Goal: Communication & Community: Participate in discussion

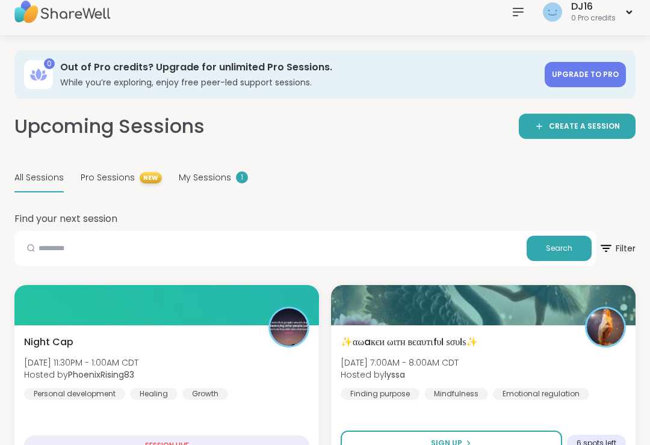
click at [223, 186] on div "My Sessions 1" at bounding box center [213, 178] width 69 height 28
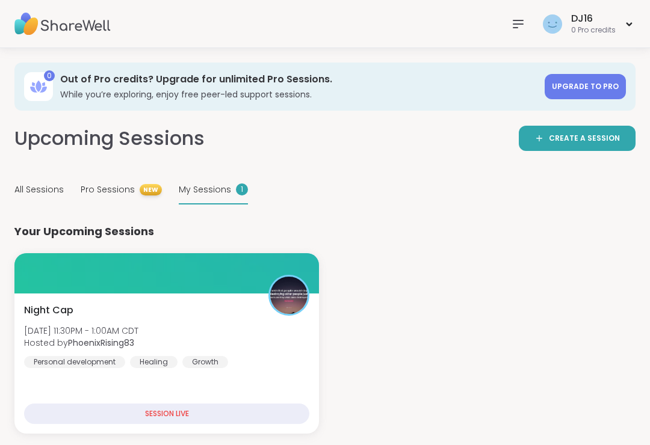
click at [248, 354] on div "Night Cap [DATE] 11:30PM - 1:00AM CDT Hosted by PhoenixRising83 Personal develo…" at bounding box center [166, 335] width 285 height 65
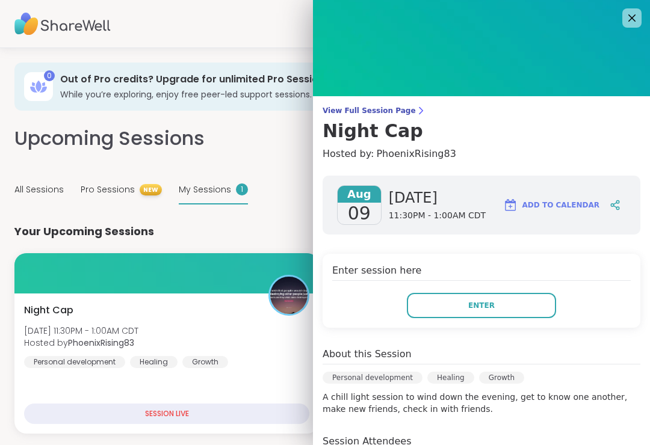
click at [520, 318] on button "Enter" at bounding box center [481, 305] width 149 height 25
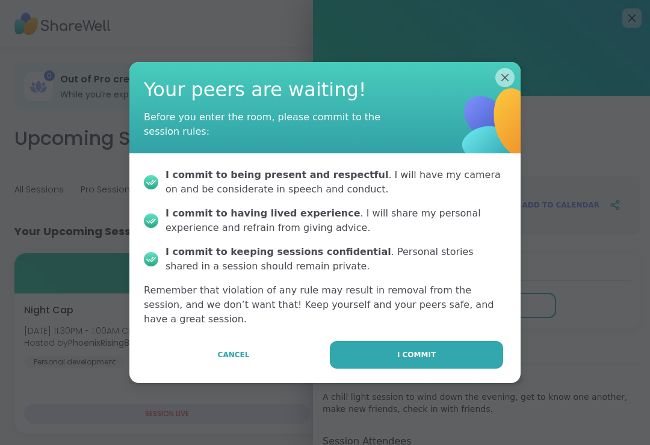
click at [464, 361] on button "I commit" at bounding box center [416, 355] width 173 height 28
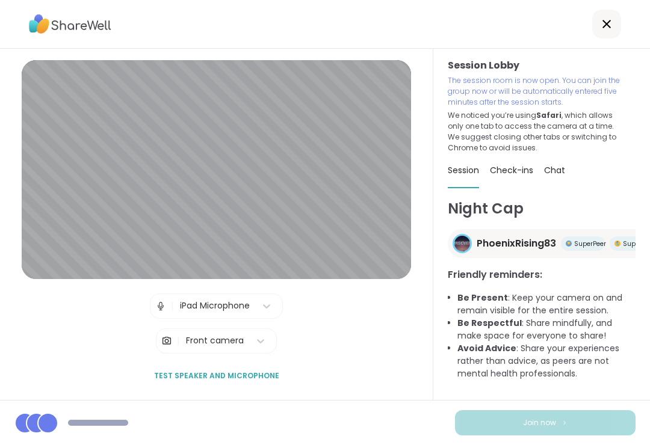
click at [609, 444] on div "Join now" at bounding box center [325, 422] width 650 height 45
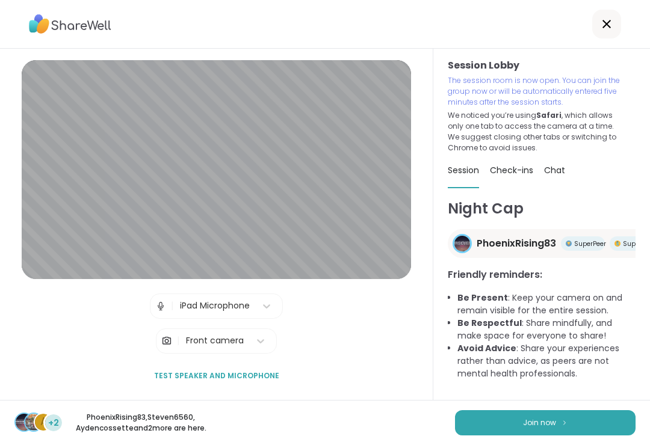
click at [596, 444] on div "A +2 PhoenixRising83 , Steven6560 , Aydencossette and 2 more are here. Join now" at bounding box center [325, 422] width 650 height 45
click at [610, 433] on button "Join now" at bounding box center [545, 422] width 180 height 25
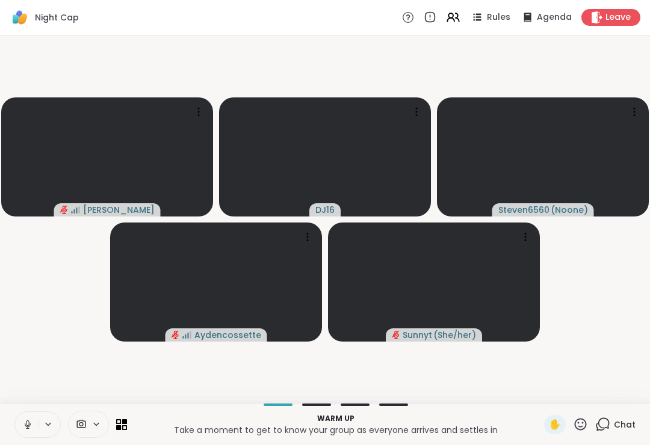
click at [26, 435] on button at bounding box center [26, 424] width 23 height 25
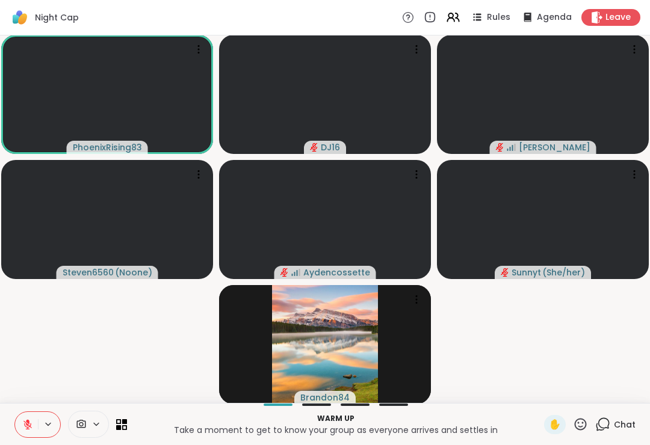
click at [560, 368] on video-player-container "PhoenixRising83 DJ16 Sandra_D Steven6560 ( Noone ) Aydencossette Sunnyt ( She/h…" at bounding box center [324, 219] width 635 height 358
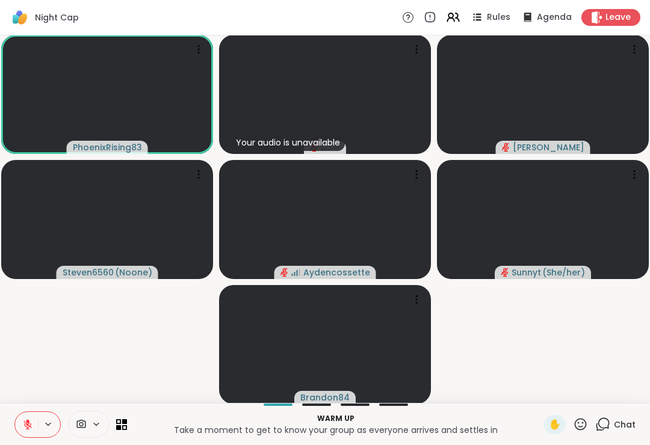
click at [613, 432] on div "Chat" at bounding box center [615, 424] width 40 height 19
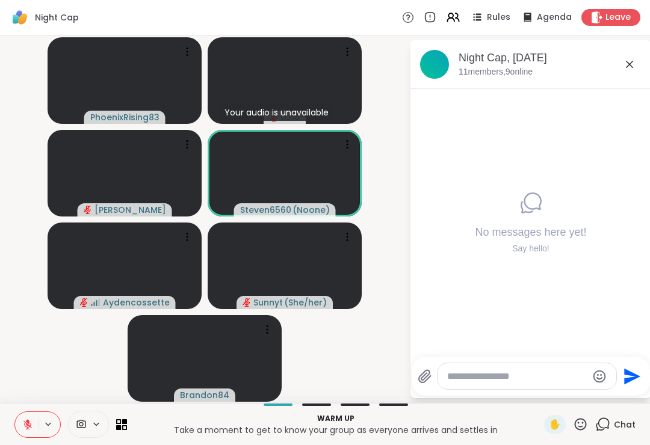
click at [625, 66] on icon at bounding box center [629, 64] width 14 height 14
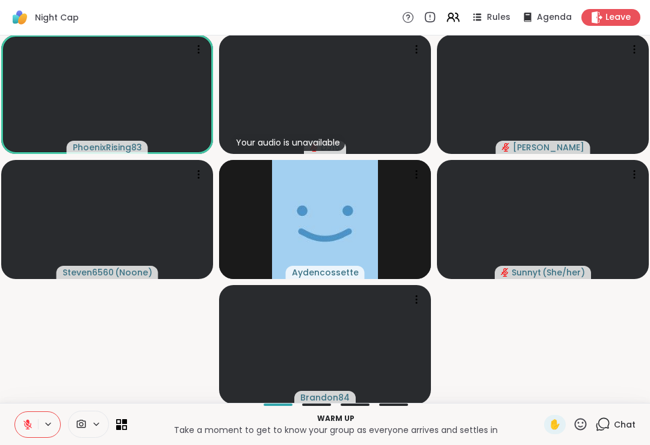
click at [29, 432] on button at bounding box center [26, 424] width 23 height 25
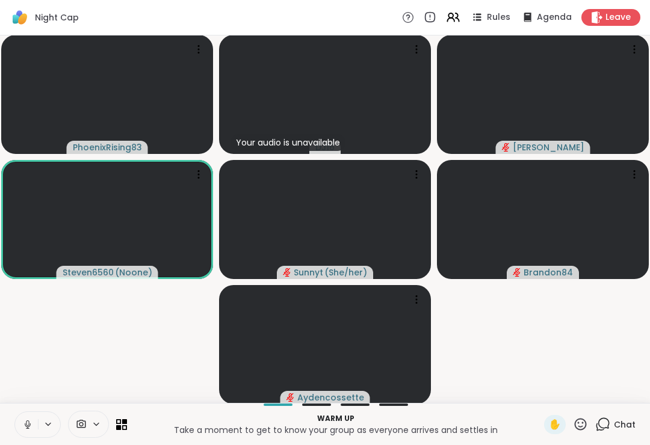
click at [20, 419] on button at bounding box center [26, 424] width 23 height 25
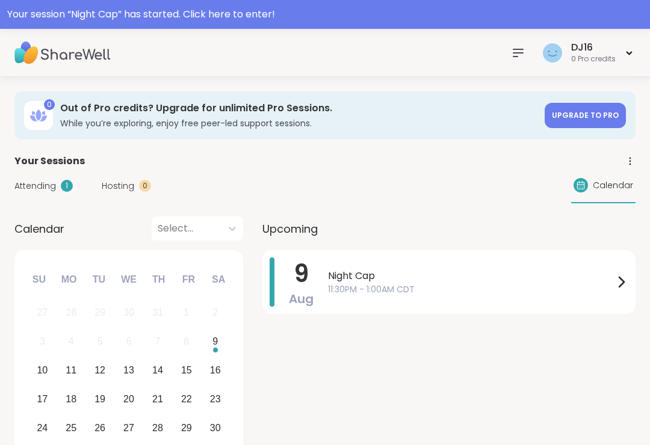
click at [350, 284] on span "11:30PM - 1:00AM CDT" at bounding box center [471, 289] width 286 height 13
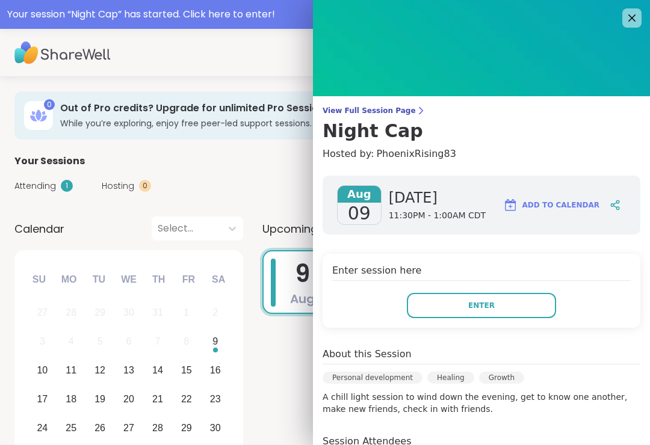
click at [433, 313] on button "Enter" at bounding box center [481, 305] width 149 height 25
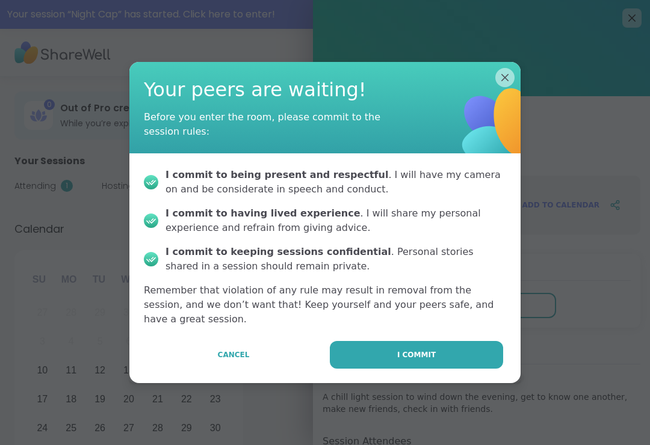
click at [393, 346] on button "I commit" at bounding box center [416, 355] width 173 height 28
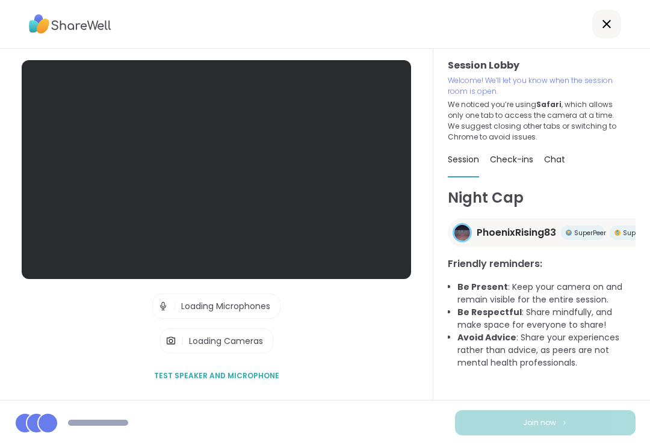
click at [522, 441] on div "Join now" at bounding box center [325, 422] width 650 height 45
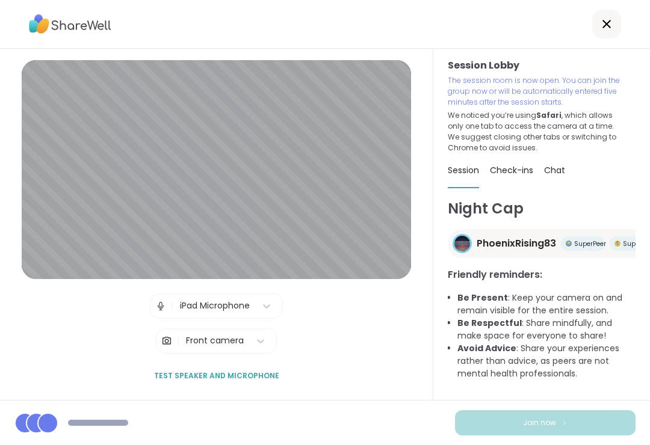
click at [521, 435] on button "Join now" at bounding box center [545, 422] width 180 height 25
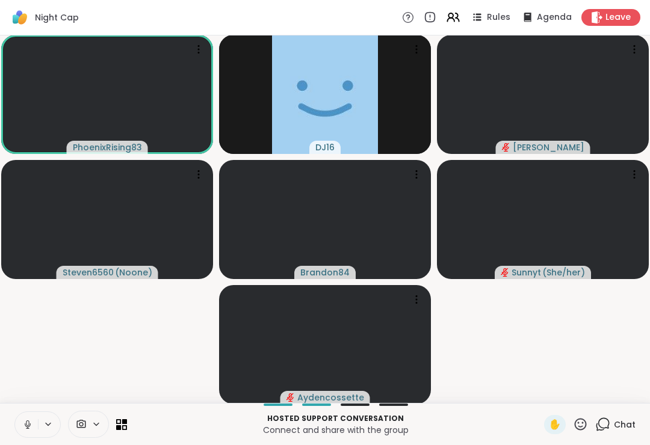
click at [26, 417] on button at bounding box center [26, 424] width 23 height 25
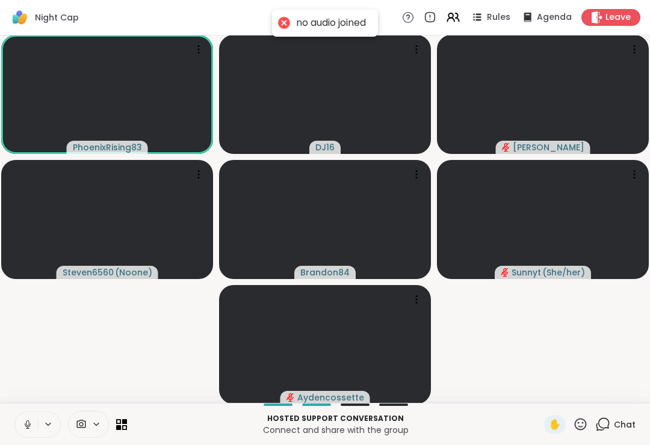
click at [30, 419] on icon at bounding box center [27, 424] width 11 height 11
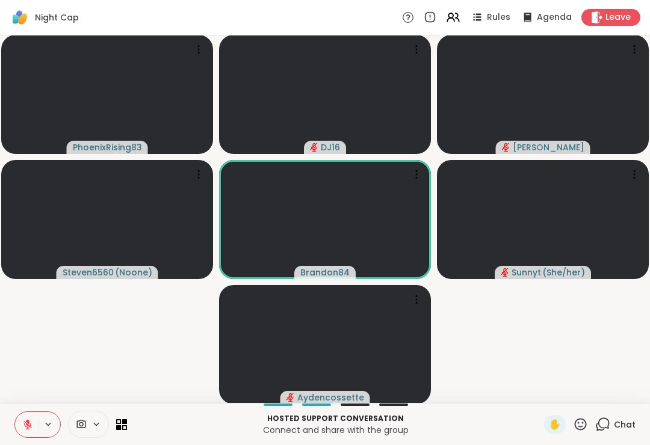
click at [609, 416] on div "Chat" at bounding box center [615, 424] width 40 height 19
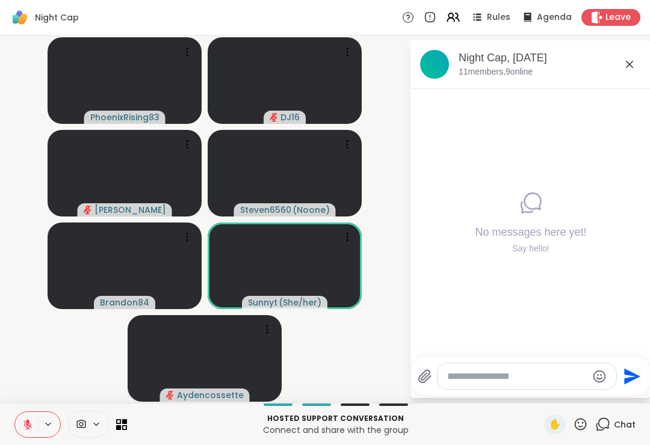
click at [627, 69] on icon at bounding box center [629, 64] width 14 height 14
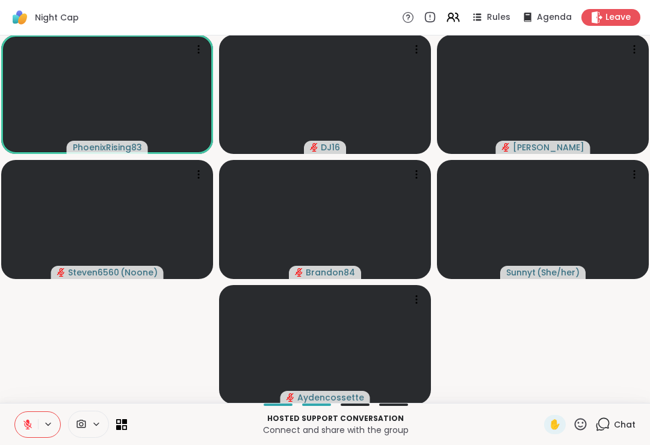
click at [31, 425] on icon at bounding box center [27, 424] width 8 height 8
click at [585, 424] on icon at bounding box center [580, 424] width 15 height 15
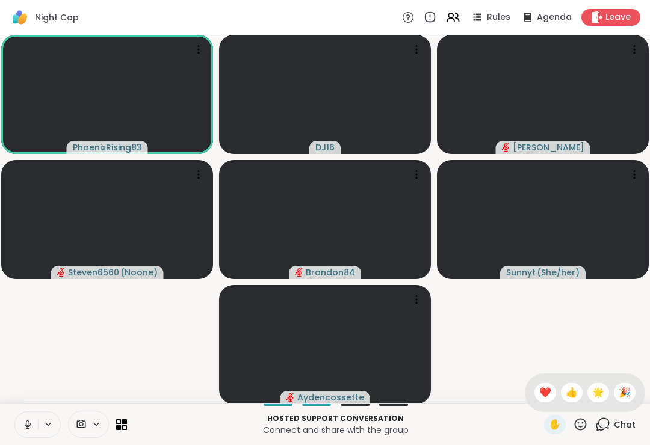
click at [542, 393] on span "❤️" at bounding box center [545, 393] width 12 height 14
click at [22, 419] on icon at bounding box center [25, 424] width 11 height 11
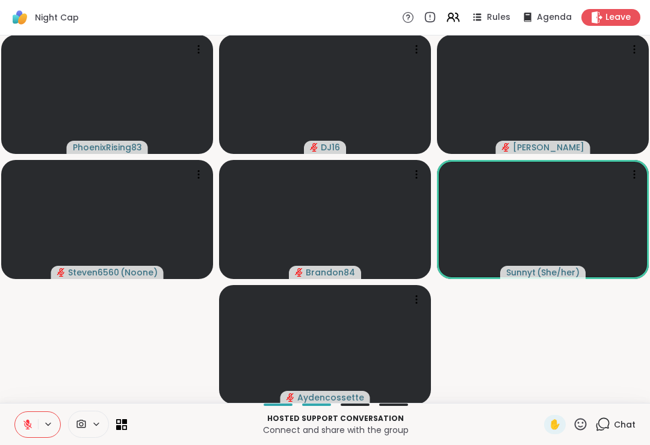
click at [22, 431] on button at bounding box center [26, 424] width 23 height 25
click at [32, 425] on icon at bounding box center [27, 424] width 11 height 11
click at [28, 419] on icon at bounding box center [27, 424] width 11 height 11
click at [32, 427] on icon at bounding box center [27, 424] width 11 height 11
click at [29, 419] on icon at bounding box center [27, 424] width 11 height 11
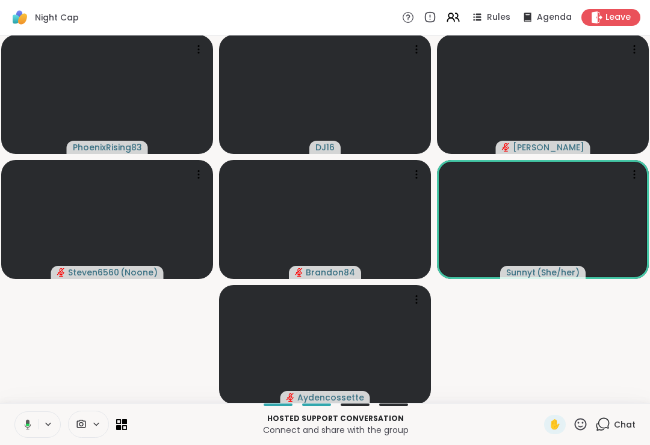
click at [37, 434] on button at bounding box center [25, 424] width 25 height 25
click at [23, 405] on div "Hosted support conversation Connect and share with the group ✋ Chat" at bounding box center [325, 424] width 650 height 42
click at [31, 421] on icon at bounding box center [27, 424] width 11 height 11
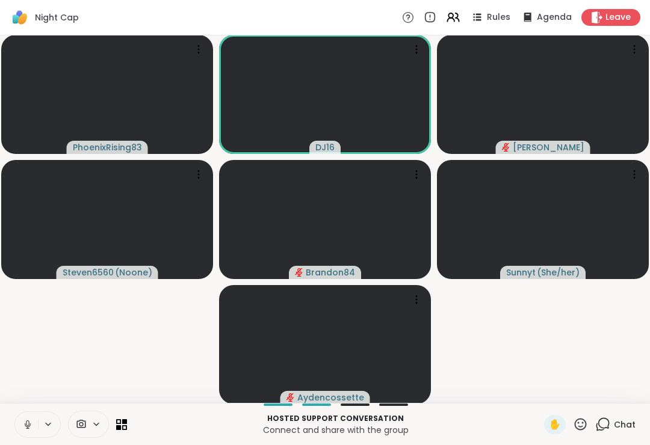
click at [24, 421] on icon at bounding box center [27, 424] width 11 height 11
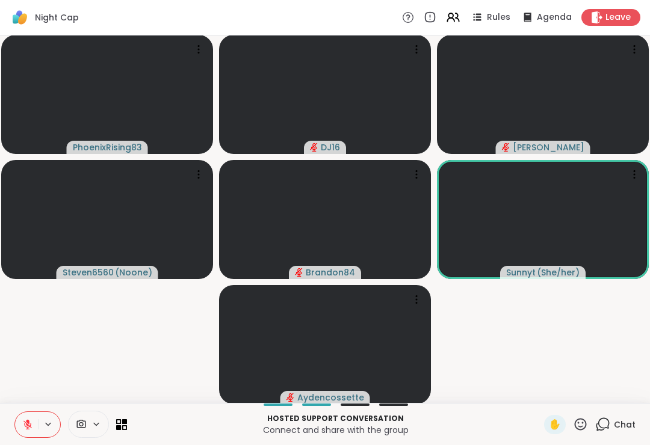
click at [29, 432] on button at bounding box center [26, 424] width 23 height 25
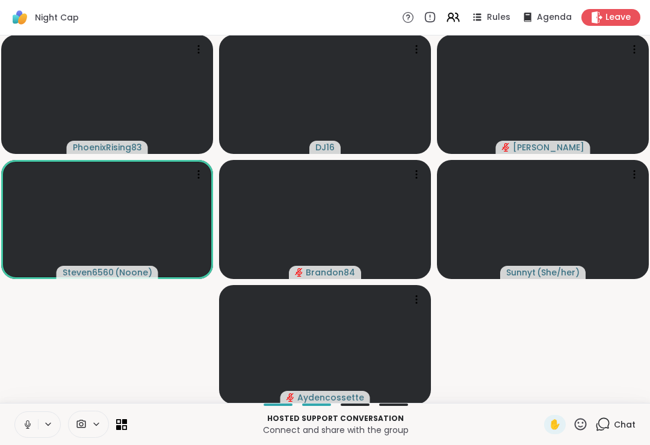
click at [28, 419] on icon at bounding box center [27, 424] width 11 height 11
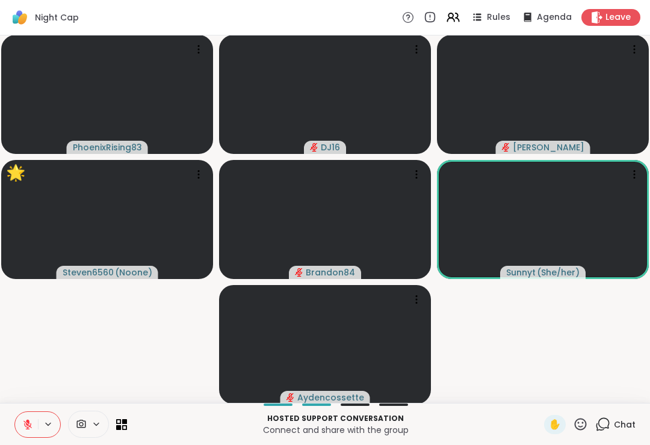
click at [27, 422] on icon at bounding box center [28, 421] width 4 height 5
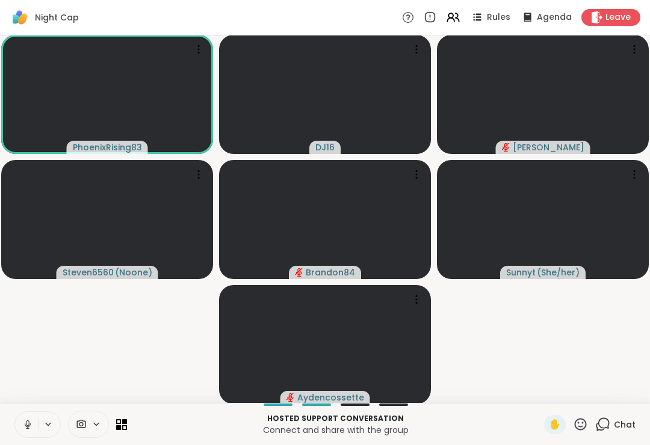
click at [27, 422] on icon at bounding box center [27, 424] width 11 height 11
click at [571, 423] on div "✋" at bounding box center [566, 424] width 44 height 19
click at [577, 422] on icon at bounding box center [580, 424] width 15 height 15
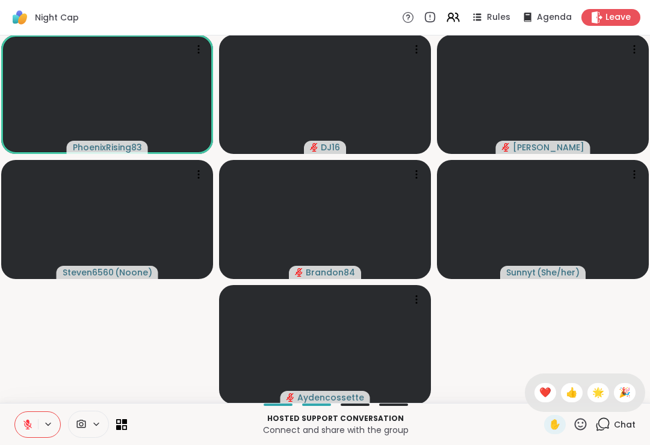
click at [596, 390] on span "🌟" at bounding box center [598, 393] width 12 height 14
click at [31, 422] on icon at bounding box center [27, 424] width 11 height 11
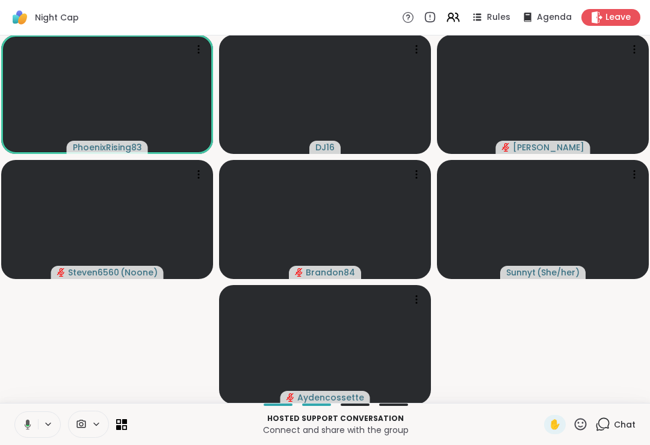
click at [29, 428] on icon at bounding box center [25, 424] width 11 height 11
click at [16, 436] on button at bounding box center [26, 424] width 23 height 25
click at [31, 425] on button at bounding box center [25, 424] width 25 height 25
click at [26, 428] on icon at bounding box center [27, 424] width 11 height 11
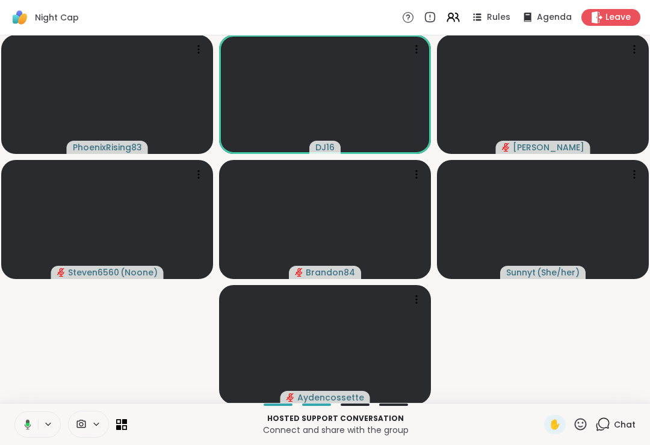
click at [26, 421] on icon at bounding box center [28, 424] width 7 height 10
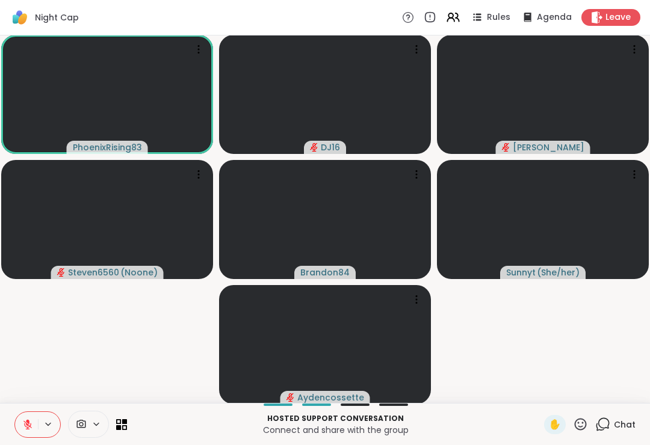
click at [1, 426] on div "Hosted support conversation Connect and share with the group ✋ Chat" at bounding box center [325, 424] width 650 height 42
click at [31, 419] on icon at bounding box center [27, 424] width 11 height 11
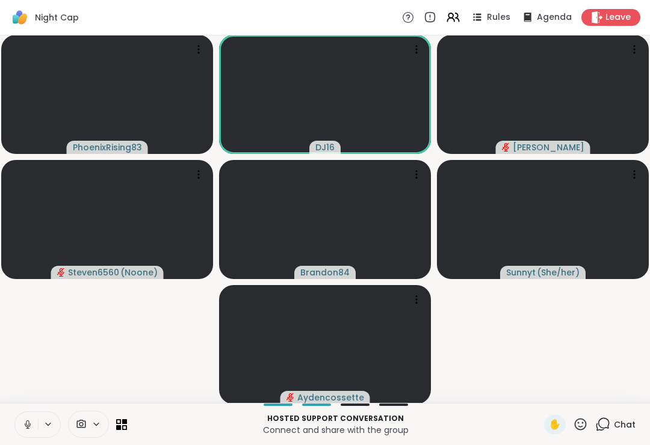
click at [24, 435] on button at bounding box center [26, 424] width 23 height 25
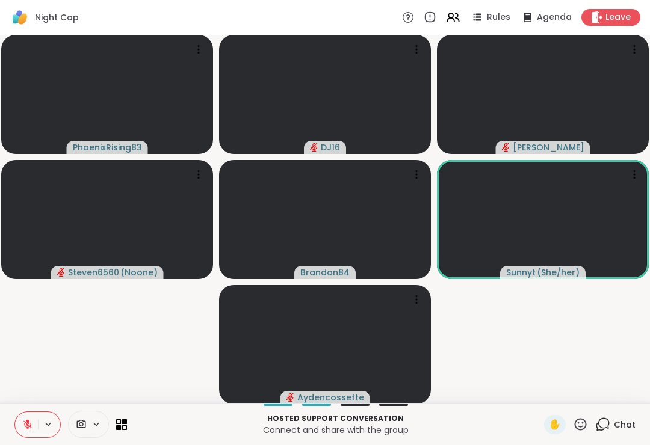
click at [31, 422] on icon at bounding box center [27, 424] width 11 height 11
click at [31, 426] on icon at bounding box center [27, 424] width 11 height 11
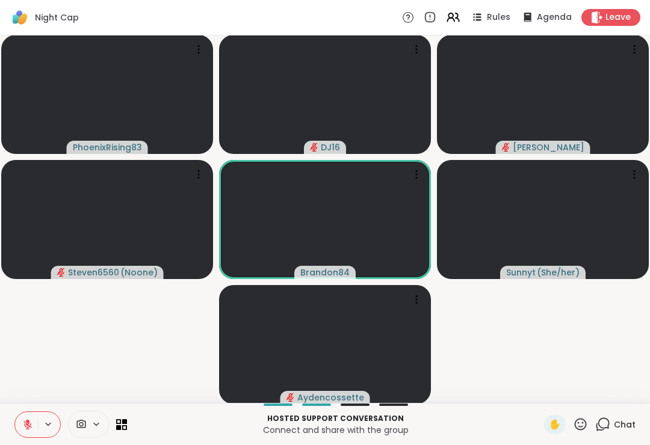
click at [29, 423] on icon at bounding box center [28, 421] width 4 height 5
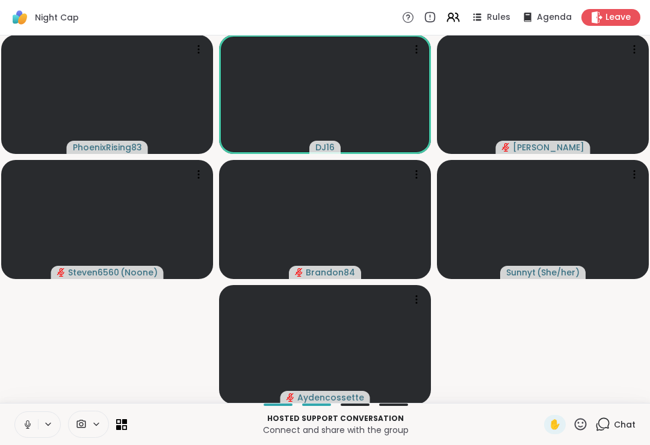
click at [28, 434] on button at bounding box center [26, 424] width 23 height 25
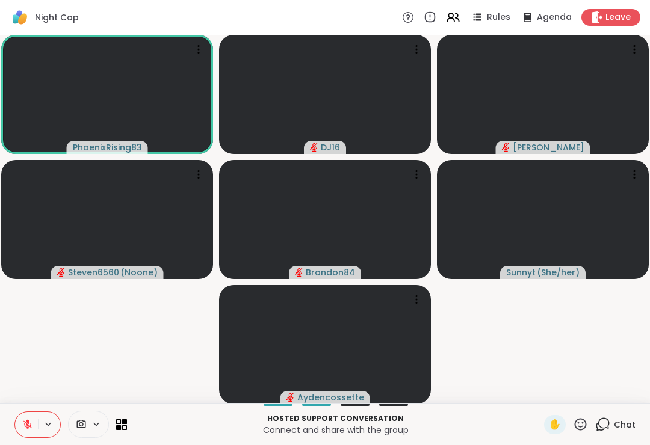
click at [21, 421] on button at bounding box center [26, 424] width 23 height 25
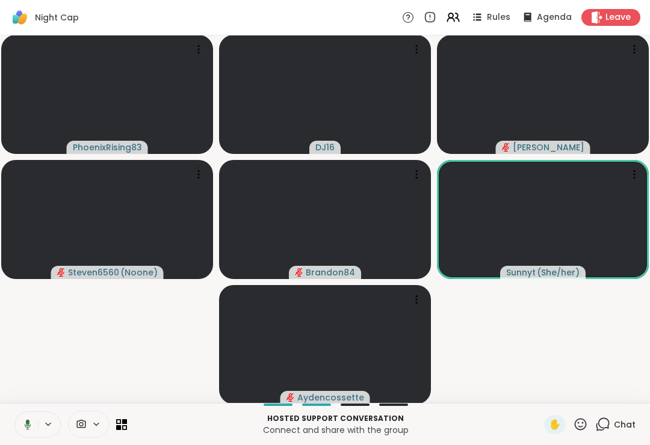
click at [35, 431] on button at bounding box center [25, 424] width 25 height 25
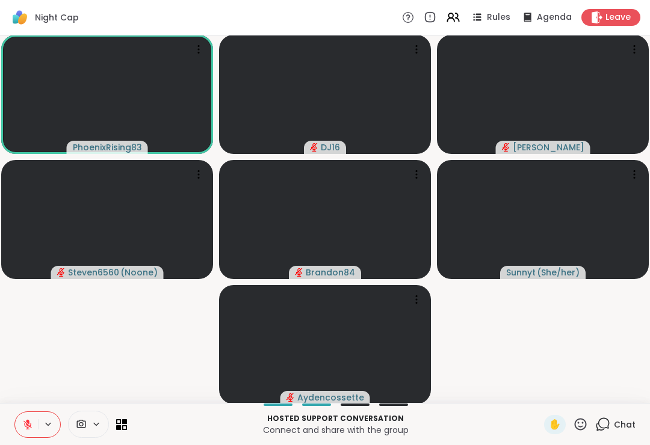
click at [25, 424] on icon at bounding box center [27, 424] width 8 height 8
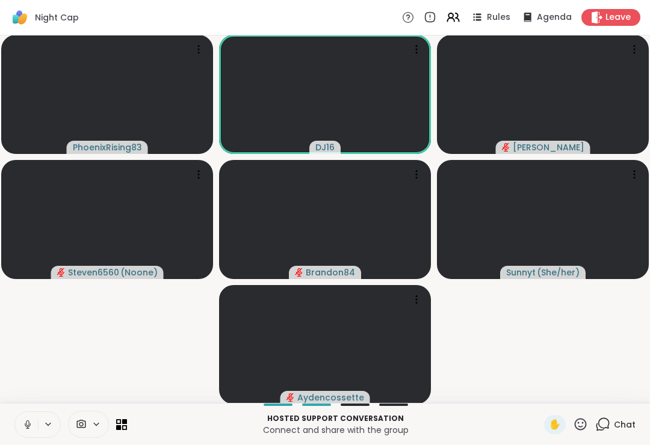
click at [26, 432] on button at bounding box center [26, 424] width 23 height 25
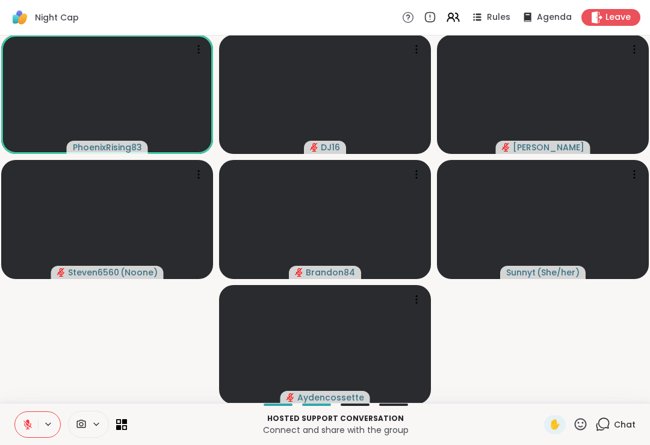
click at [34, 414] on button at bounding box center [26, 424] width 23 height 25
click at [21, 427] on icon at bounding box center [25, 424] width 11 height 11
click at [573, 437] on div "Hosted support conversation Connect and share with the group ✋ Chat" at bounding box center [325, 424] width 650 height 42
click at [573, 429] on icon at bounding box center [580, 424] width 15 height 15
click at [541, 390] on span "❤️" at bounding box center [545, 393] width 12 height 14
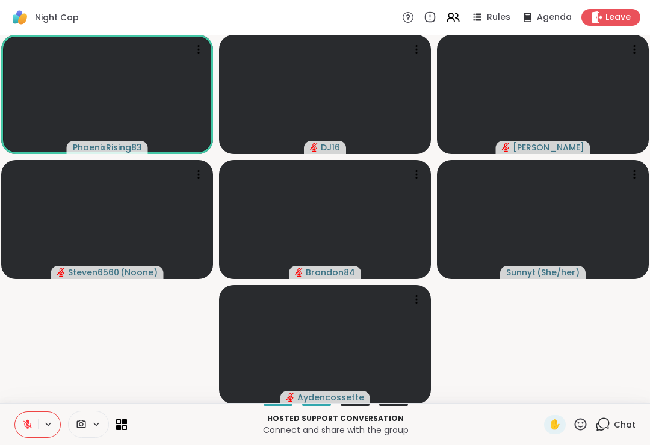
click at [34, 436] on button at bounding box center [26, 424] width 23 height 25
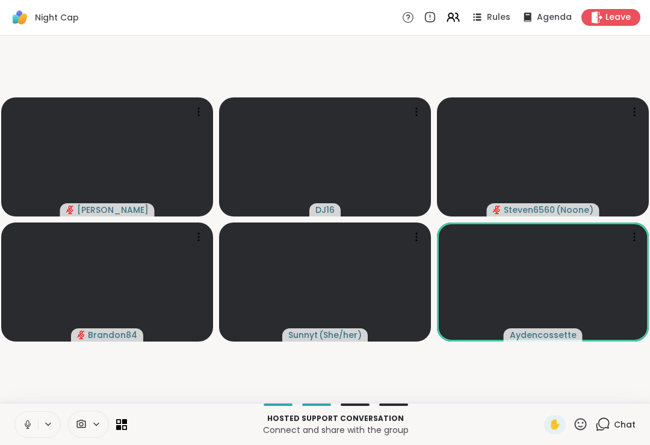
click at [27, 432] on button at bounding box center [26, 424] width 23 height 25
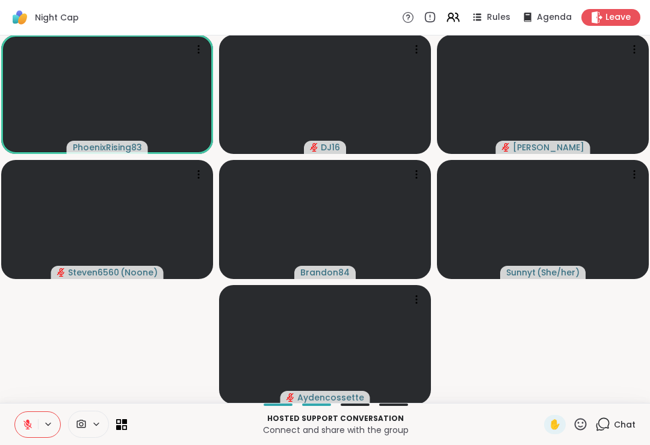
click at [31, 424] on icon at bounding box center [27, 424] width 11 height 11
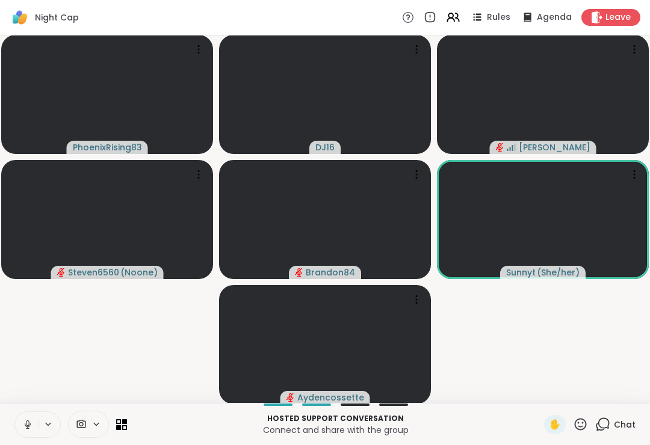
click at [31, 416] on button at bounding box center [26, 424] width 23 height 25
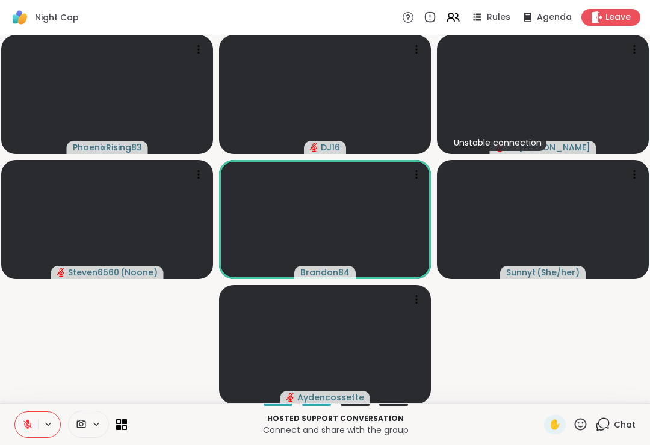
click at [36, 420] on button at bounding box center [26, 424] width 23 height 25
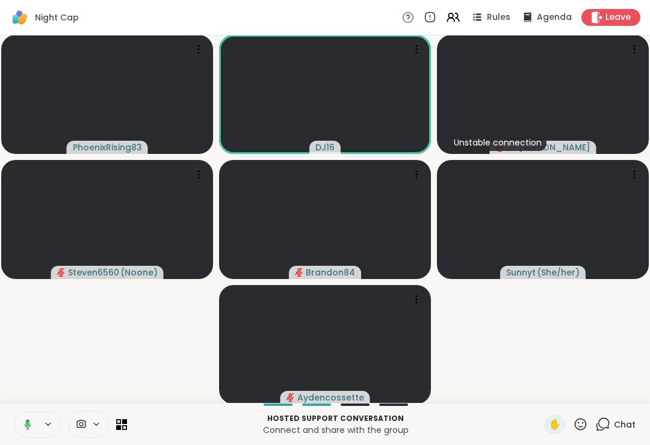
click at [20, 433] on button at bounding box center [25, 424] width 25 height 25
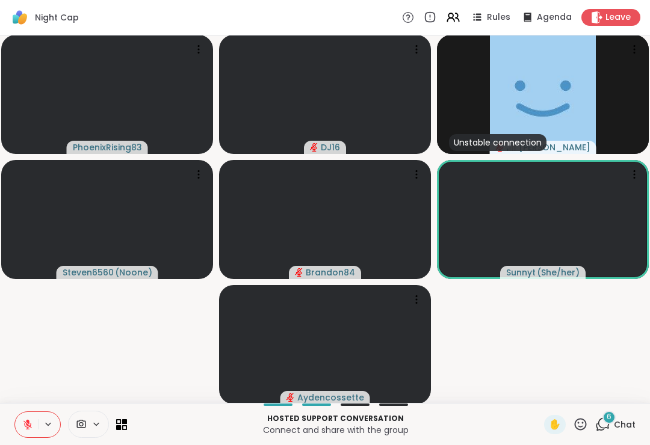
click at [612, 423] on div "6" at bounding box center [608, 417] width 13 height 13
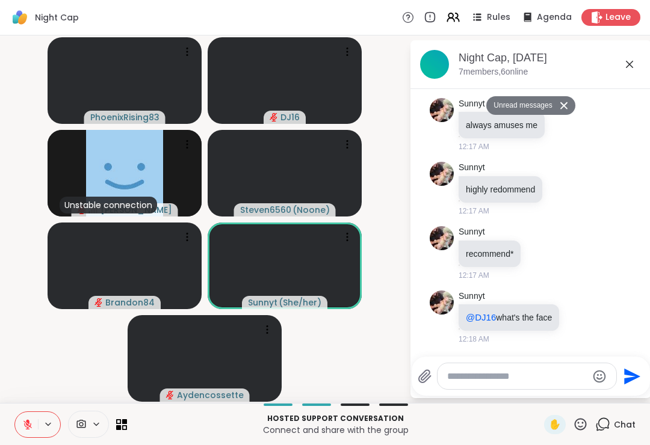
scroll to position [392, 0]
click at [592, 317] on icon at bounding box center [593, 317] width 11 height 14
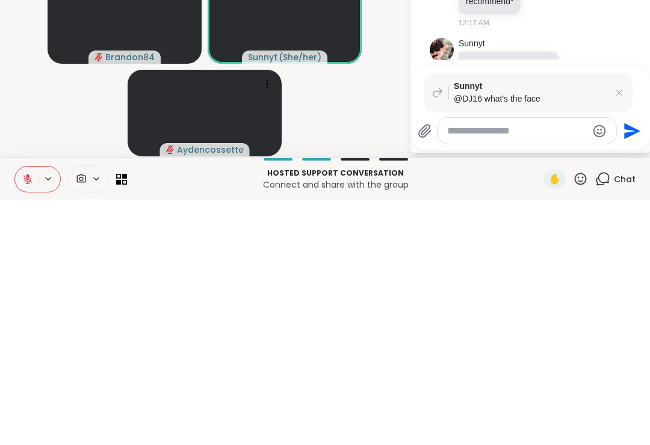
click at [622, 332] on icon at bounding box center [619, 338] width 12 height 12
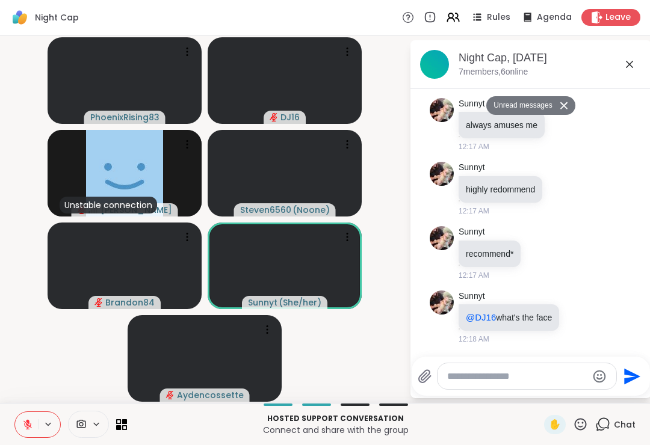
click at [582, 324] on div at bounding box center [579, 317] width 11 height 14
click at [532, 293] on div "Select Reaction: Joy" at bounding box center [526, 297] width 11 height 11
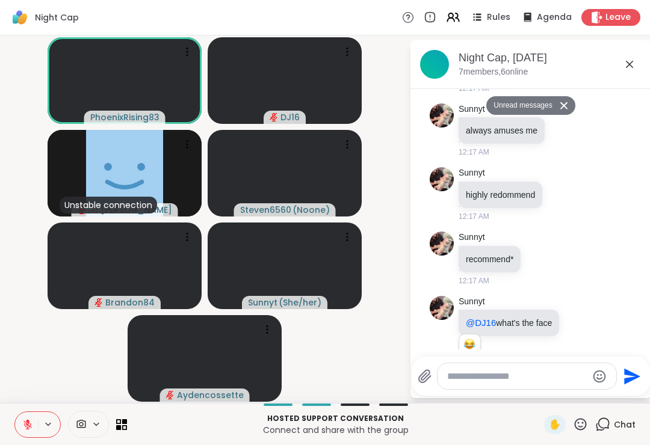
scroll to position [410, 0]
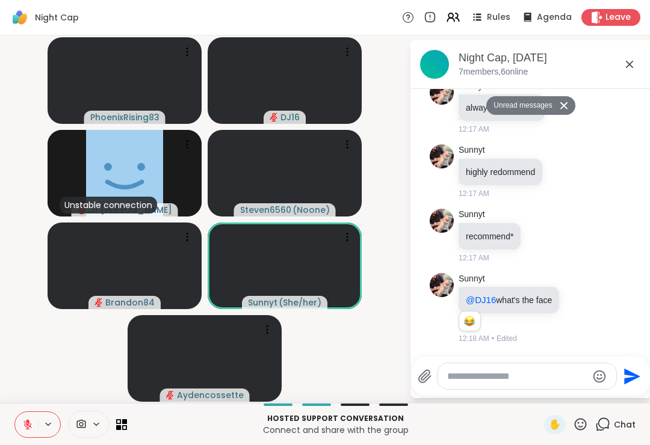
click at [513, 370] on textarea "Type your message" at bounding box center [517, 376] width 140 height 12
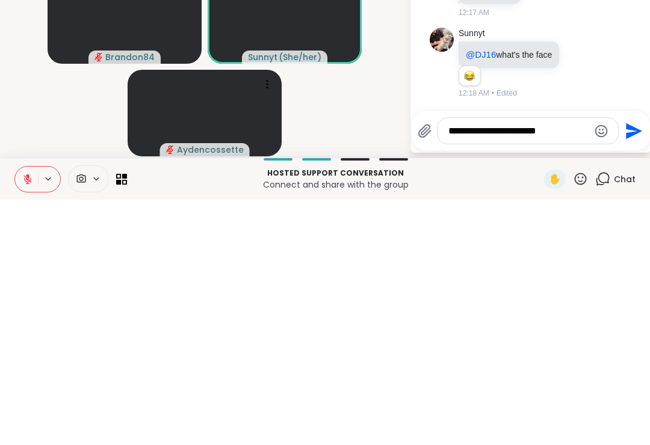
type textarea "**********"
click at [631, 368] on icon "Send" at bounding box center [633, 376] width 16 height 16
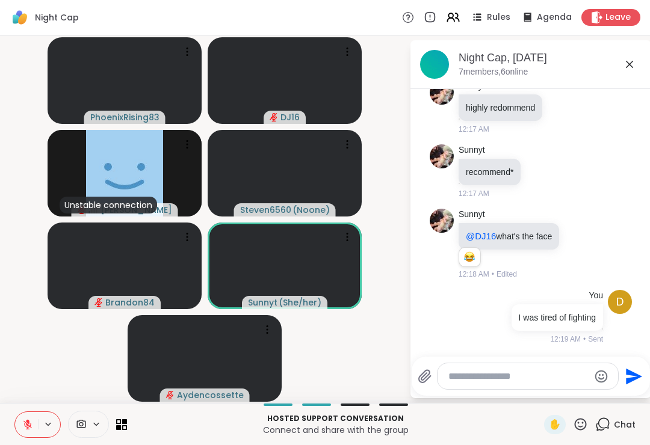
click at [634, 68] on icon at bounding box center [629, 64] width 14 height 14
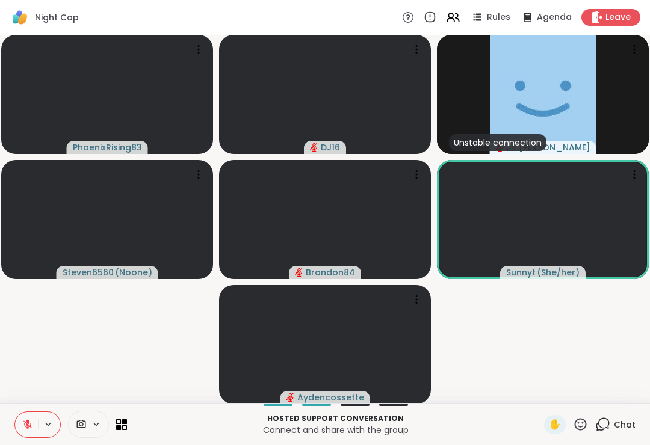
click at [579, 420] on icon at bounding box center [580, 424] width 15 height 15
click at [592, 392] on span "🌟" at bounding box center [598, 393] width 12 height 14
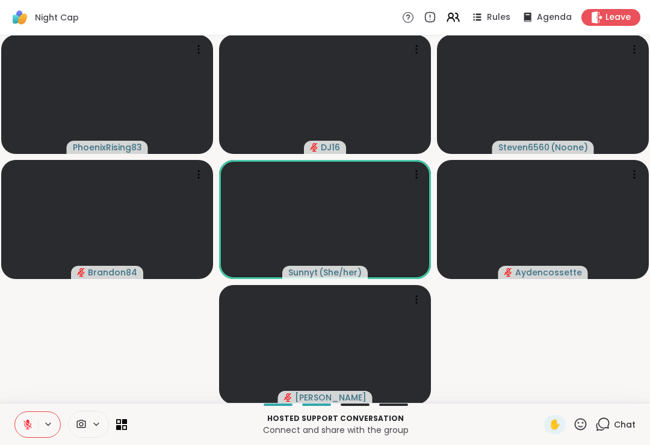
click at [600, 425] on icon at bounding box center [603, 423] width 11 height 11
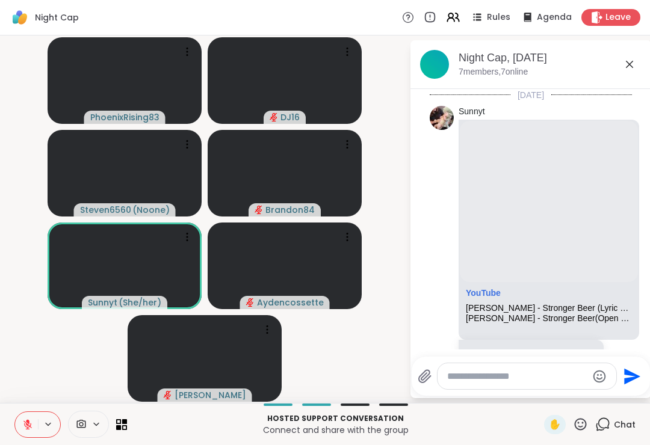
scroll to position [462, 0]
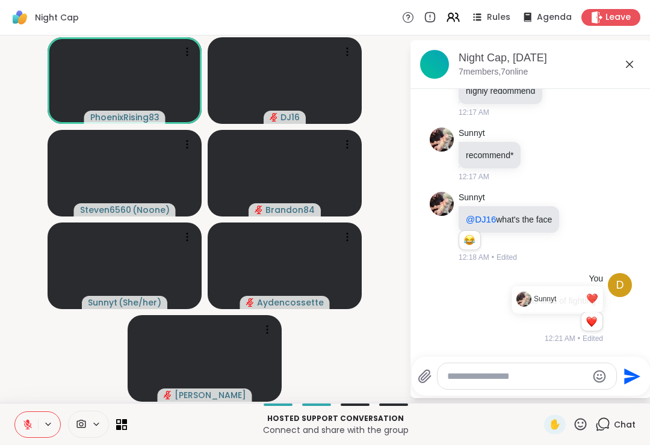
click at [635, 68] on icon at bounding box center [629, 64] width 14 height 14
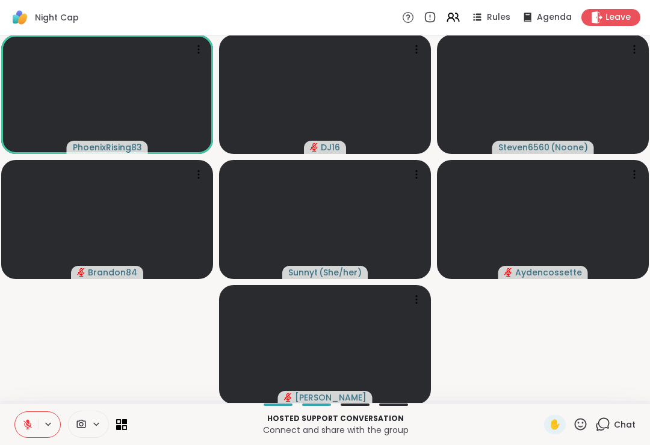
click at [27, 425] on icon at bounding box center [27, 424] width 8 height 8
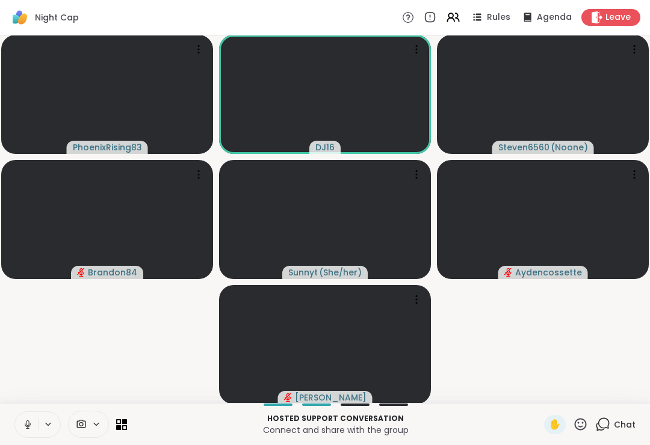
click at [32, 434] on button at bounding box center [26, 424] width 23 height 25
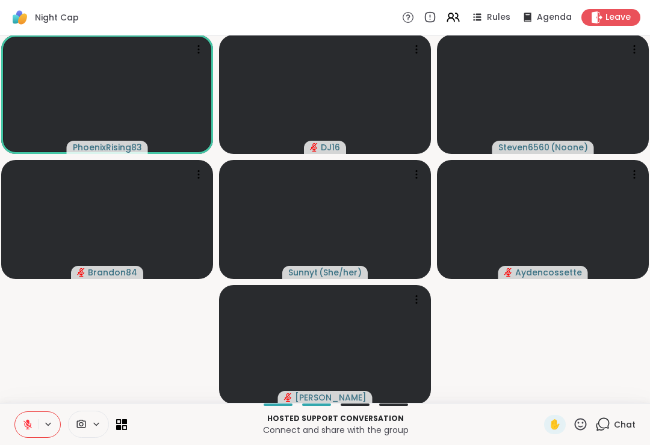
click at [35, 432] on button at bounding box center [26, 424] width 23 height 25
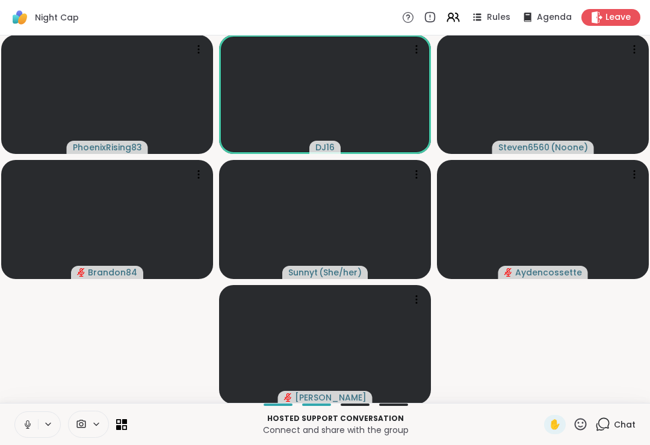
click at [23, 435] on button at bounding box center [26, 424] width 23 height 25
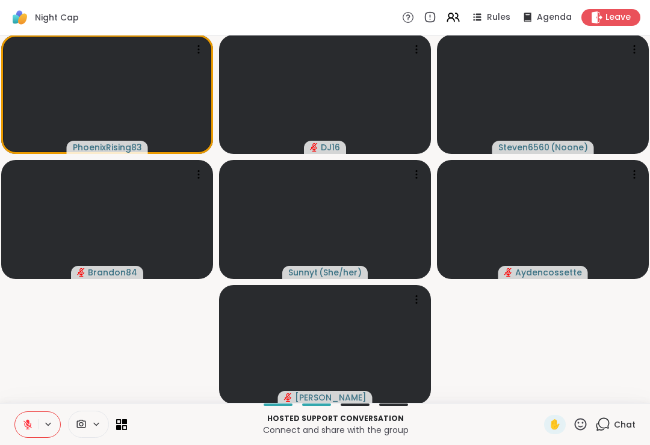
click at [30, 423] on icon at bounding box center [27, 424] width 11 height 11
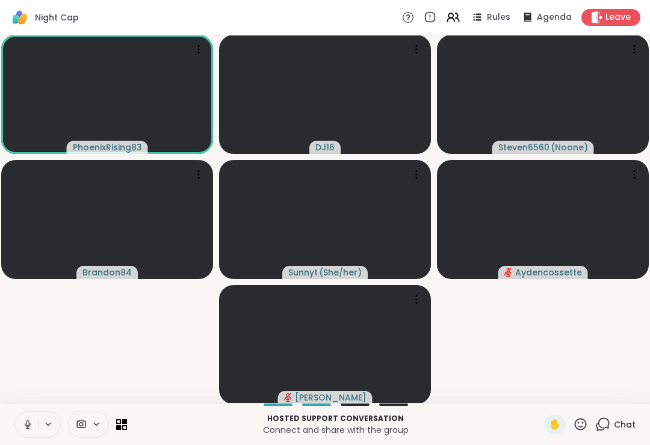
click at [9, 405] on div "Hosted support conversation Connect and share with the group ✋ Chat" at bounding box center [325, 424] width 650 height 42
click at [27, 416] on button at bounding box center [26, 424] width 23 height 25
click at [33, 435] on button at bounding box center [26, 424] width 23 height 25
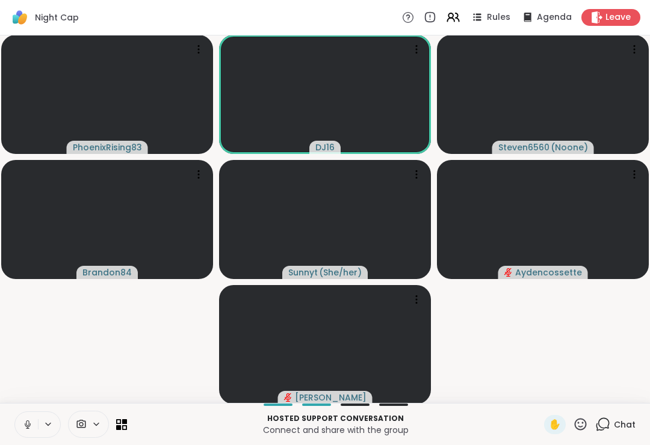
click at [37, 412] on button at bounding box center [26, 424] width 23 height 25
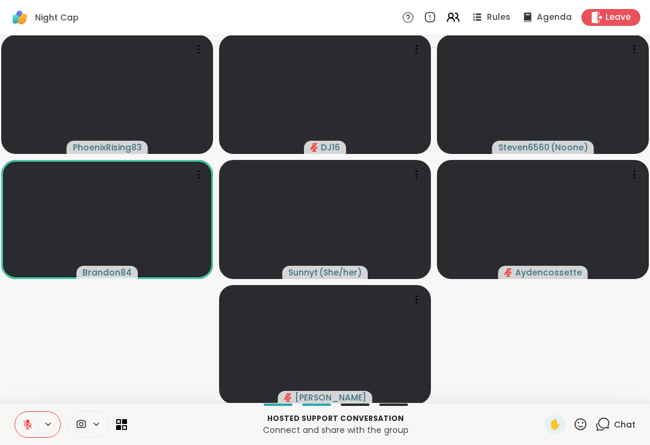
click at [32, 432] on button at bounding box center [26, 424] width 23 height 25
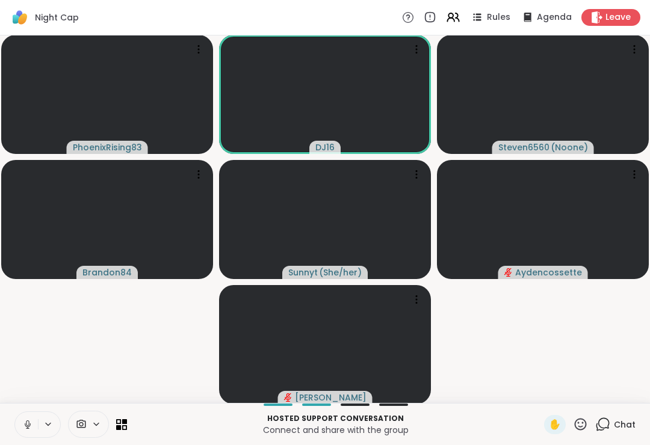
click at [29, 423] on icon at bounding box center [27, 424] width 11 height 11
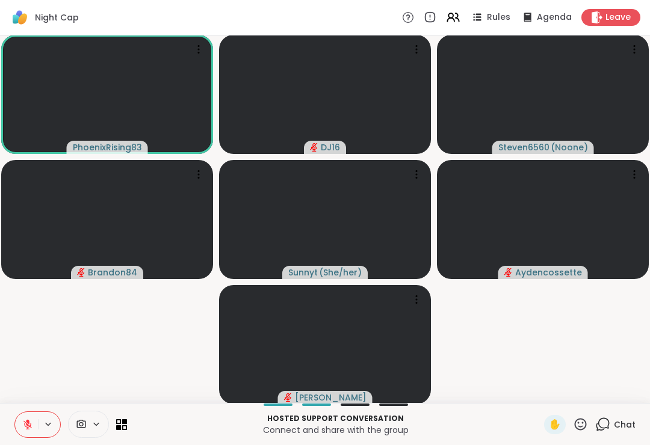
click at [27, 415] on button at bounding box center [26, 424] width 23 height 25
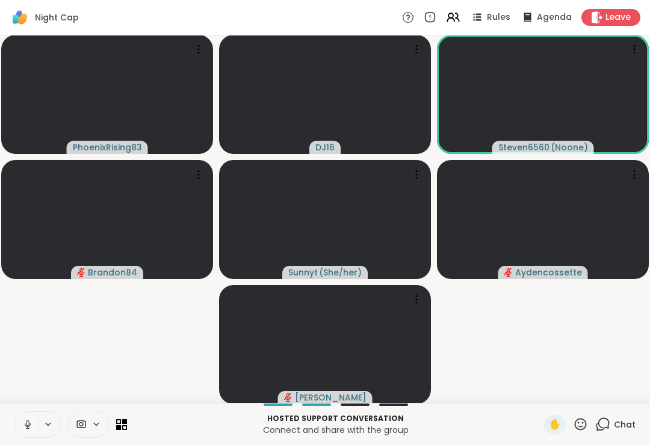
click at [23, 425] on icon at bounding box center [27, 424] width 11 height 11
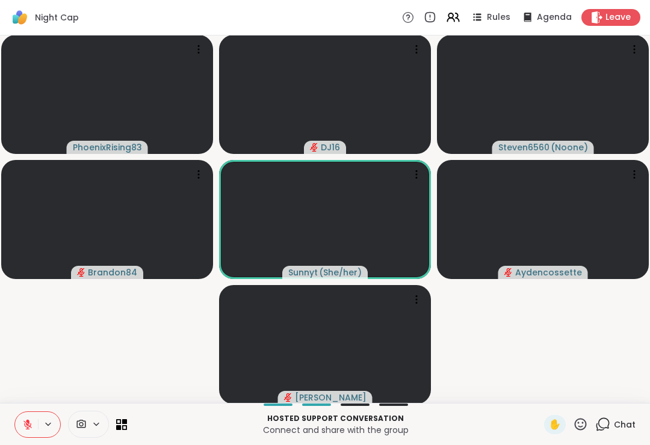
click at [29, 423] on icon at bounding box center [27, 424] width 11 height 11
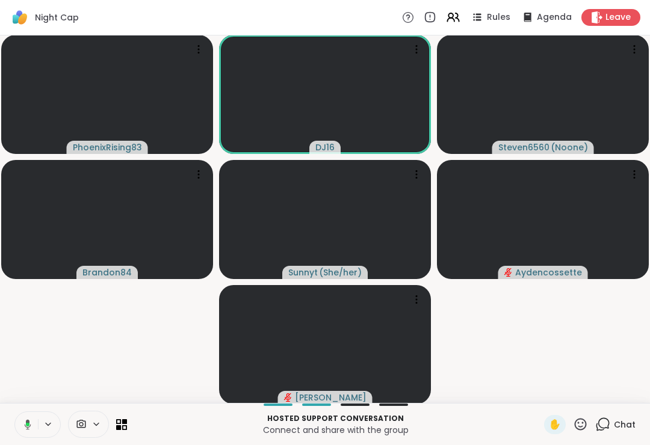
click at [25, 423] on icon at bounding box center [25, 424] width 11 height 11
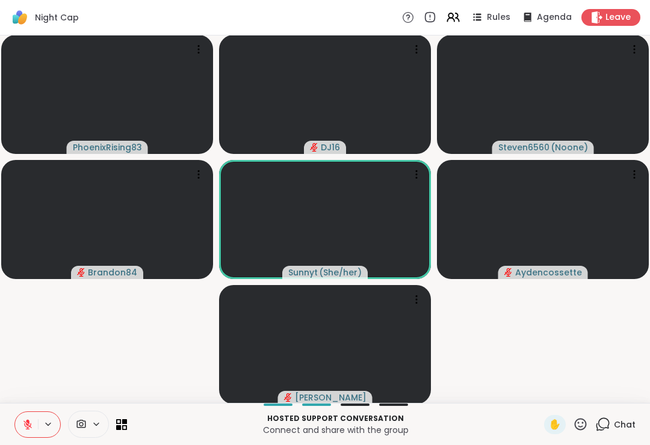
click at [29, 436] on button at bounding box center [26, 424] width 23 height 25
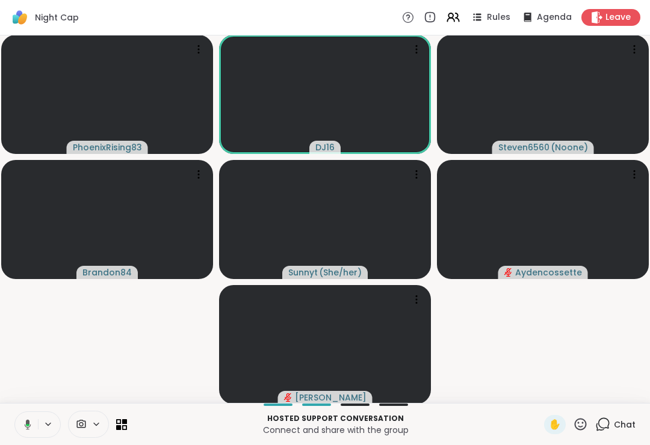
click at [19, 435] on button at bounding box center [25, 424] width 25 height 25
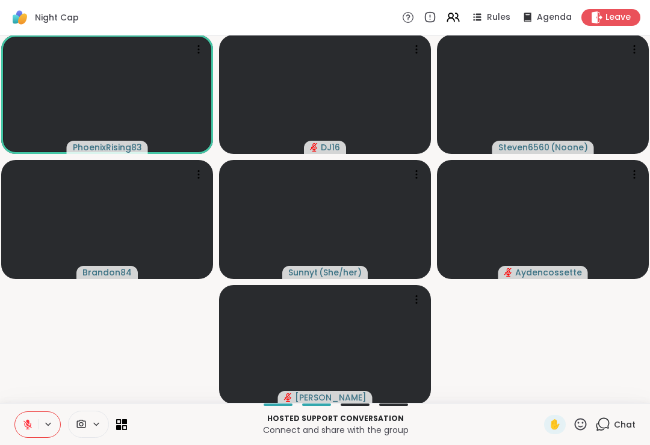
click at [23, 433] on button at bounding box center [26, 424] width 23 height 25
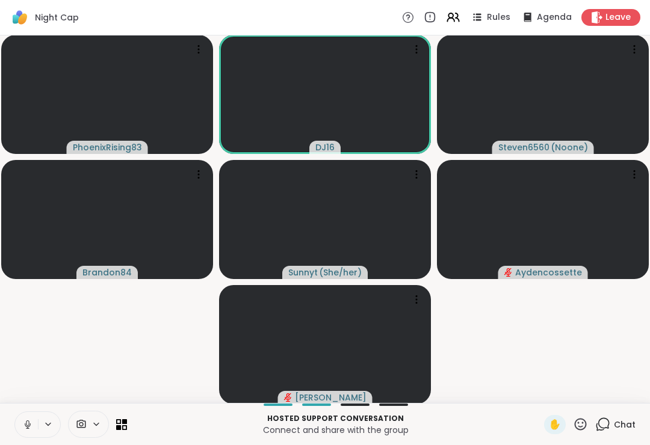
click at [21, 424] on button at bounding box center [26, 424] width 23 height 25
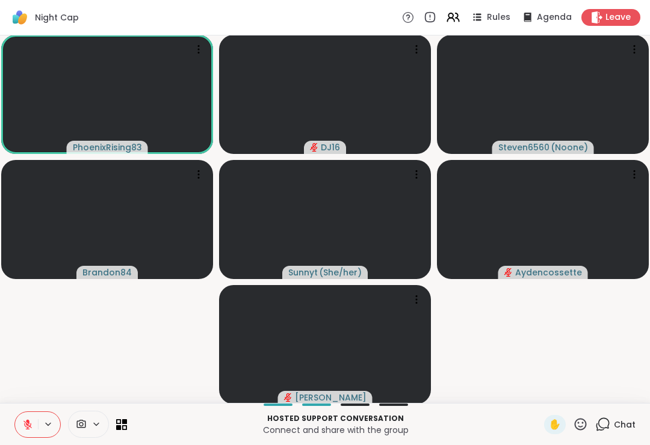
click at [32, 435] on button at bounding box center [26, 424] width 23 height 25
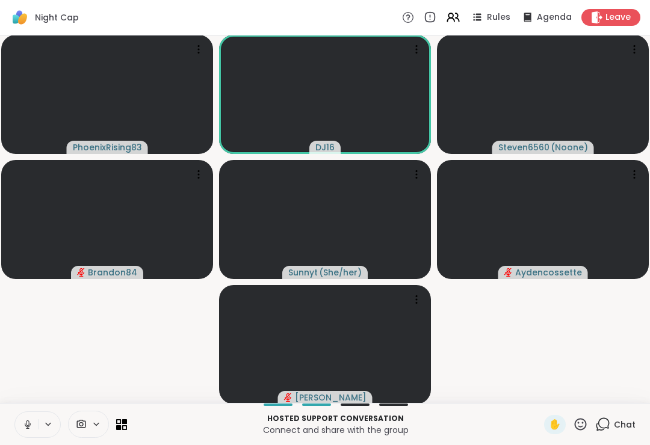
click at [26, 433] on button at bounding box center [26, 424] width 23 height 25
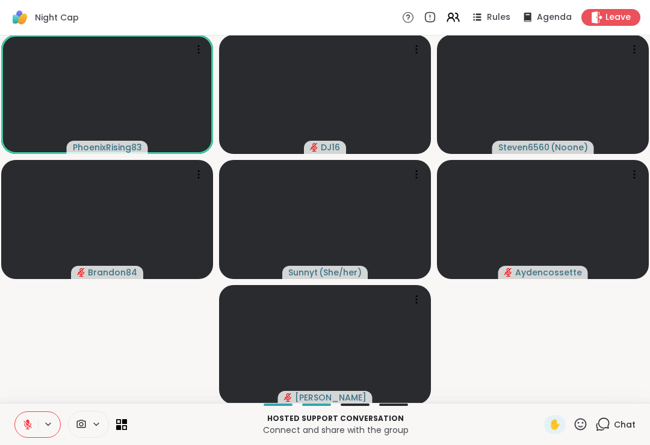
click at [19, 436] on button at bounding box center [26, 424] width 23 height 25
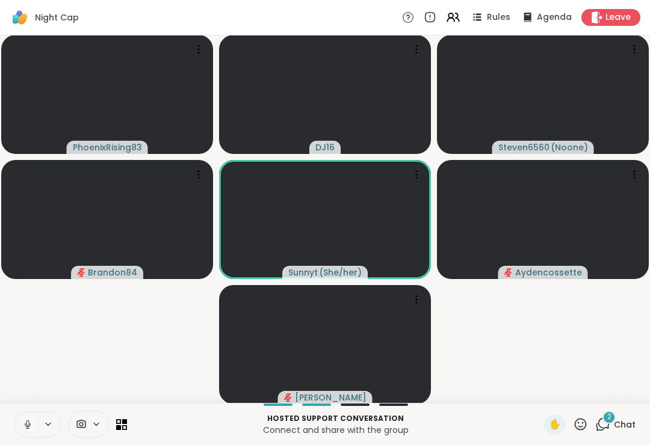
click at [22, 437] on button at bounding box center [26, 424] width 23 height 25
click at [28, 432] on button at bounding box center [26, 424] width 23 height 25
click at [29, 435] on button at bounding box center [26, 424] width 23 height 25
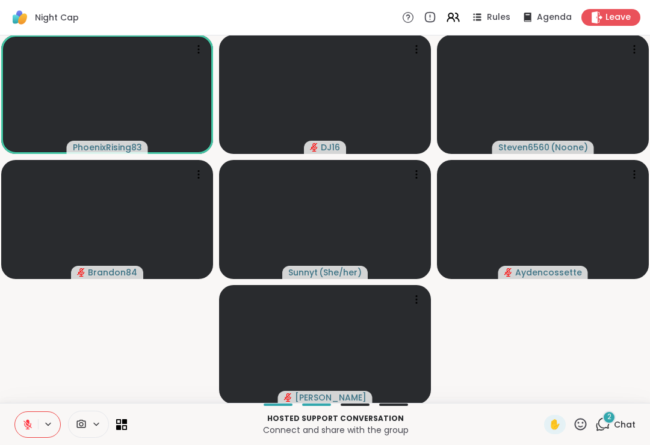
click at [603, 433] on div "2 Chat" at bounding box center [615, 424] width 40 height 19
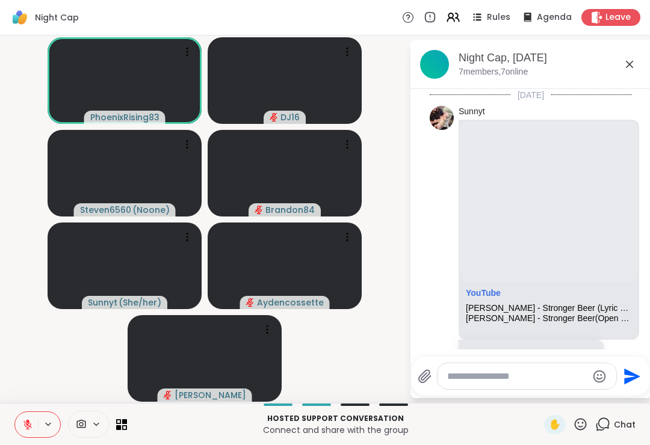
scroll to position [630, 0]
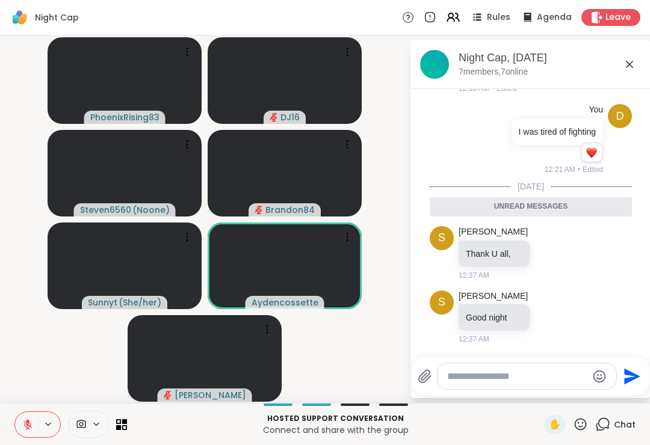
click at [627, 62] on icon at bounding box center [628, 64] width 7 height 7
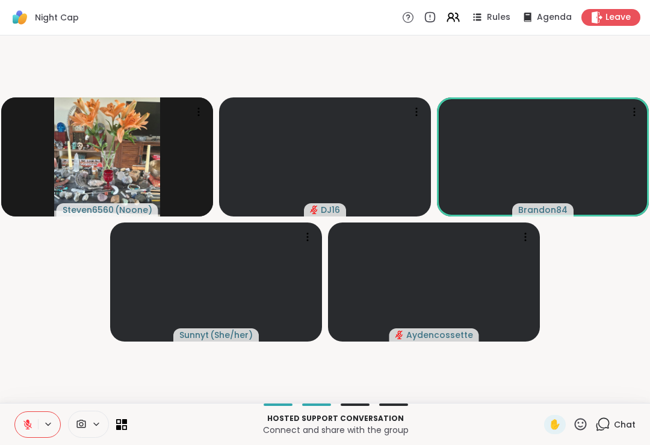
click at [34, 436] on button at bounding box center [26, 424] width 23 height 25
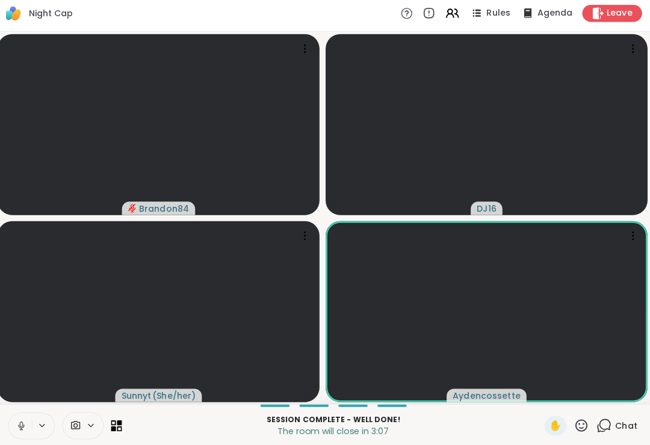
click at [576, 418] on icon at bounding box center [580, 424] width 15 height 15
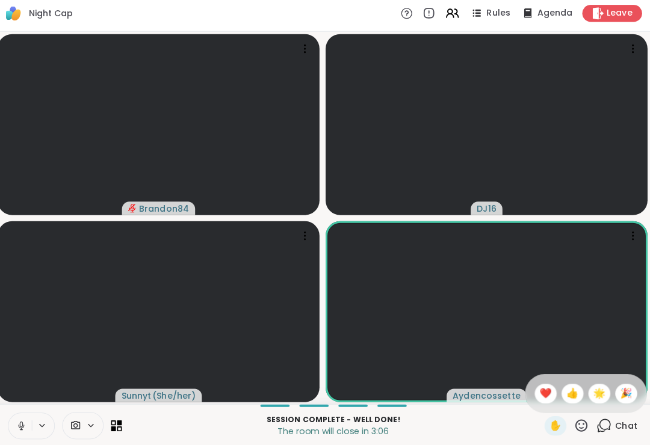
click at [539, 387] on span "❤️" at bounding box center [545, 393] width 12 height 14
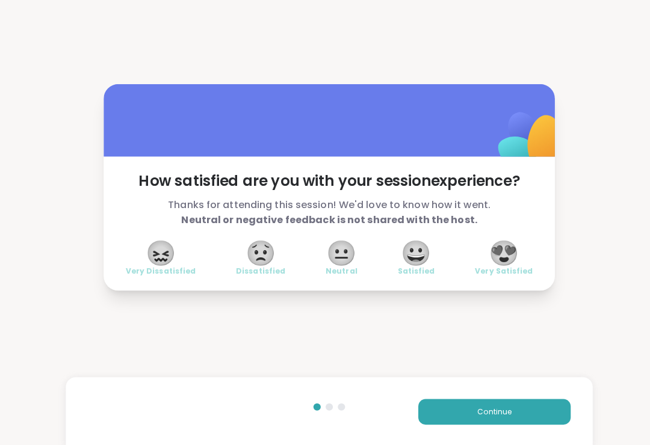
click at [494, 262] on span "😍" at bounding box center [497, 254] width 30 height 22
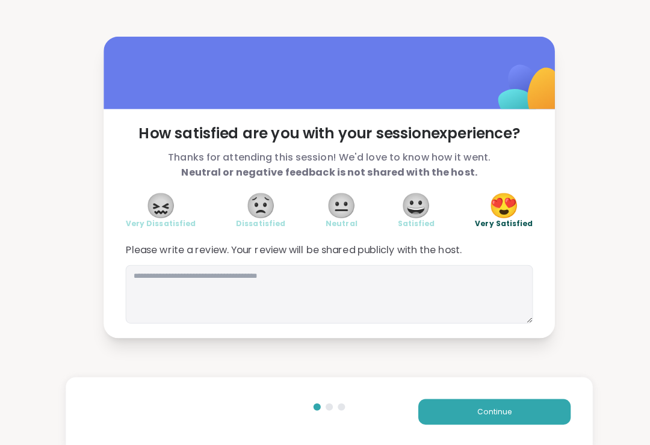
click at [473, 391] on div "Continue" at bounding box center [325, 410] width 520 height 69
click at [473, 390] on div "Continue" at bounding box center [325, 410] width 520 height 69
click at [478, 414] on button "Continue" at bounding box center [488, 410] width 150 height 25
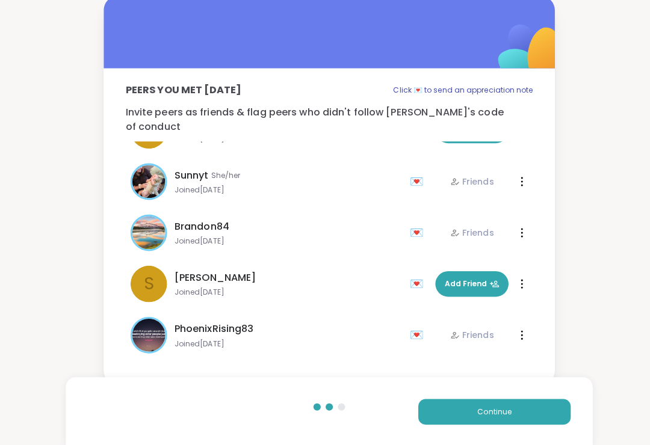
scroll to position [87, 0]
click at [471, 417] on button "Continue" at bounding box center [488, 410] width 150 height 25
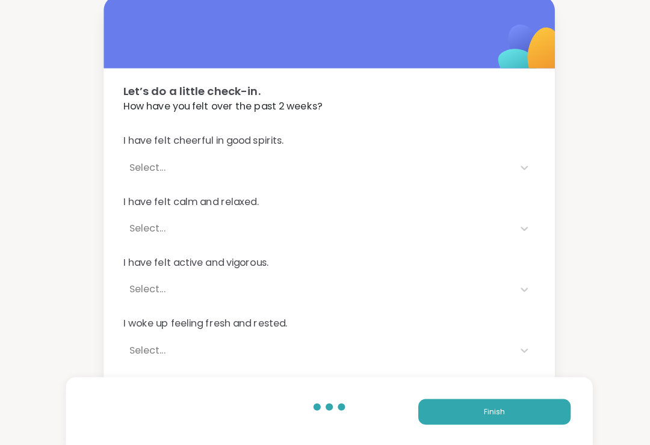
click at [477, 413] on button "Finish" at bounding box center [488, 410] width 150 height 25
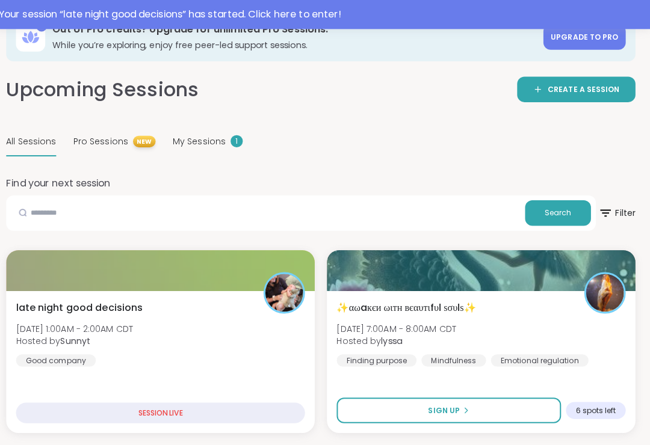
scroll to position [79, 0]
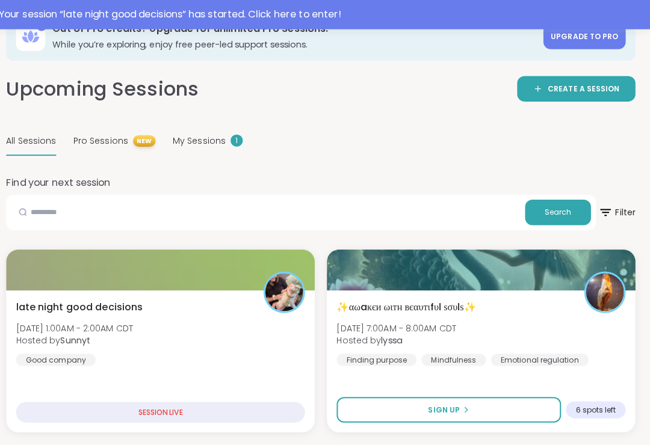
click at [190, 144] on span "My Sessions" at bounding box center [205, 139] width 52 height 13
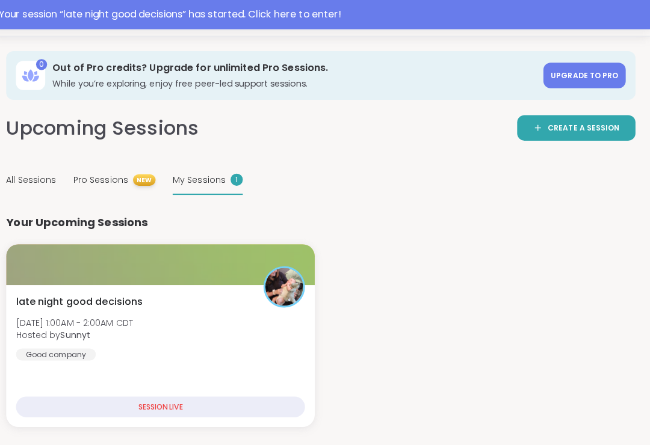
scroll to position [0, 0]
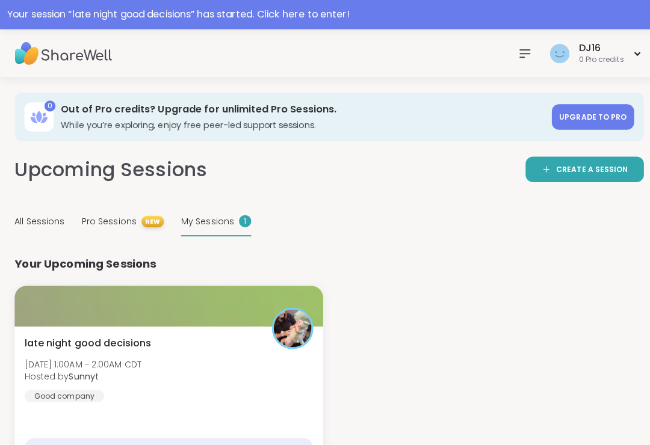
click at [227, 324] on div "late night good decisions [DATE] 1:00AM - 2:00AM CDT Hosted by Sunnyt Good comp…" at bounding box center [166, 392] width 304 height 140
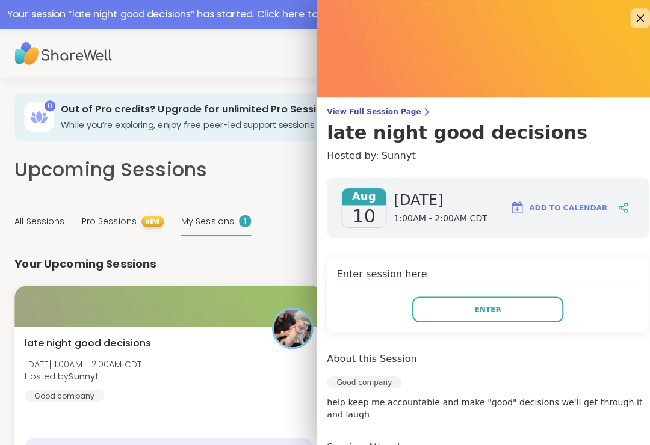
click at [423, 315] on button "Enter" at bounding box center [481, 305] width 149 height 25
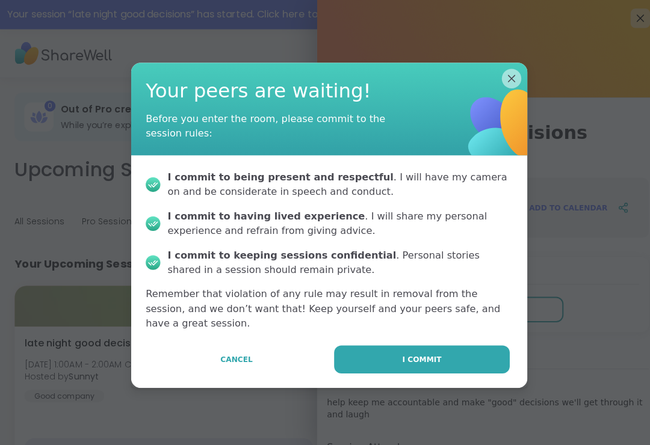
click at [380, 351] on button "I commit" at bounding box center [416, 355] width 173 height 28
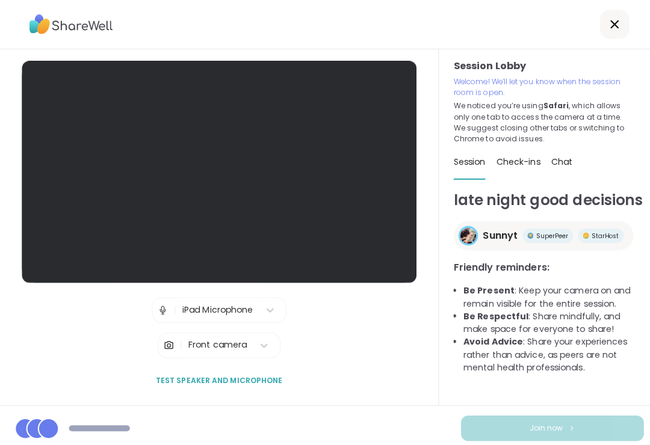
click at [523, 444] on div "Join now" at bounding box center [325, 422] width 650 height 45
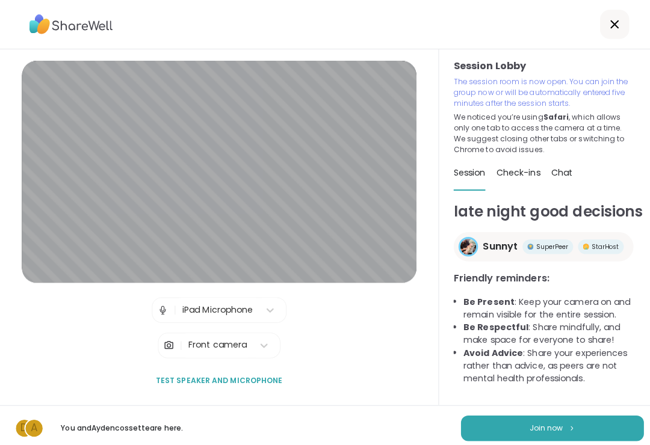
click at [513, 435] on button "Join now" at bounding box center [545, 422] width 180 height 25
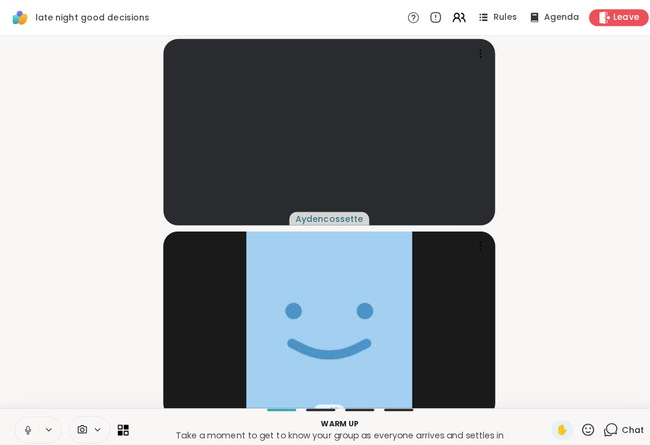
click at [32, 430] on icon at bounding box center [27, 424] width 11 height 11
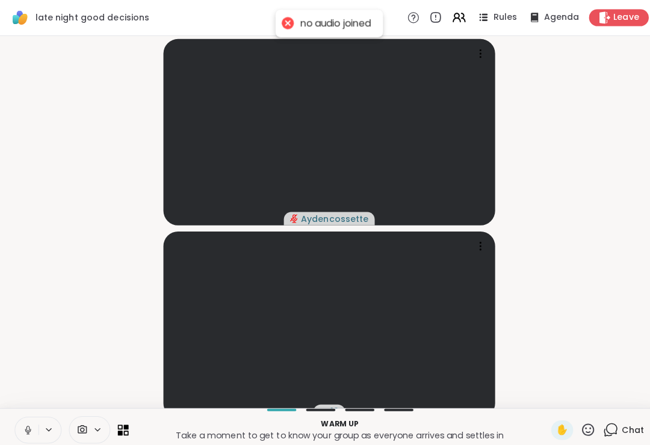
click at [22, 437] on button at bounding box center [26, 424] width 23 height 25
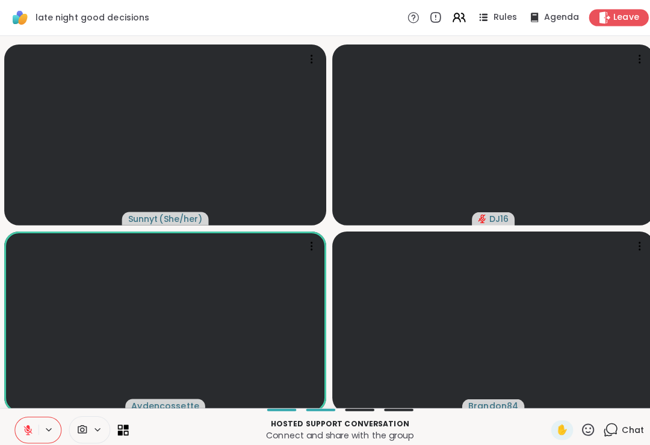
click at [26, 429] on icon at bounding box center [27, 424] width 8 height 8
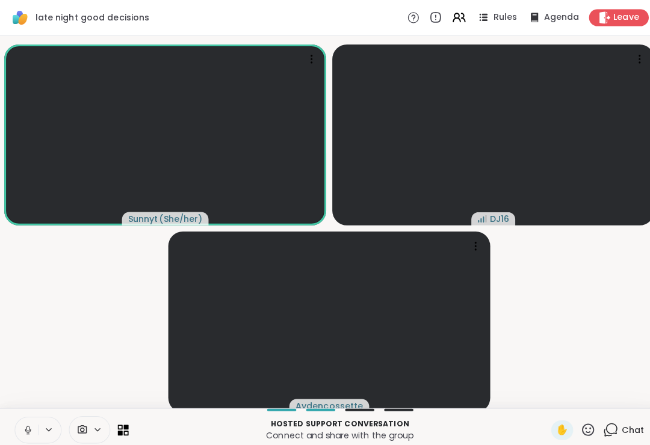
click at [20, 437] on button at bounding box center [26, 424] width 23 height 25
click at [125, 438] on div at bounding box center [70, 424] width 112 height 27
click at [128, 430] on div "Hosted support conversation Connect and share with the group ✋ Chat" at bounding box center [325, 424] width 650 height 42
click at [125, 430] on icon at bounding box center [121, 424] width 11 height 11
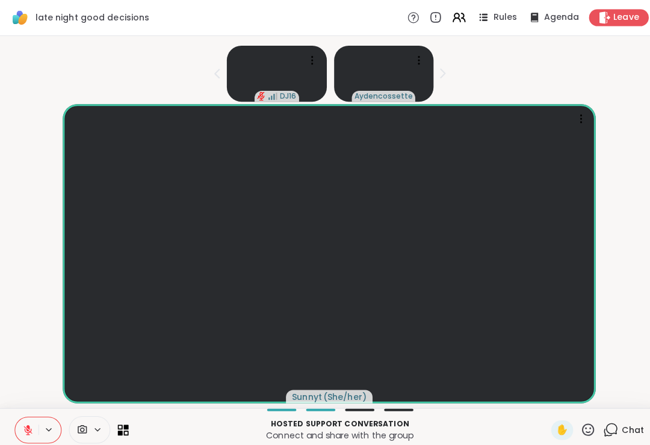
click at [118, 429] on icon at bounding box center [118, 427] width 5 height 5
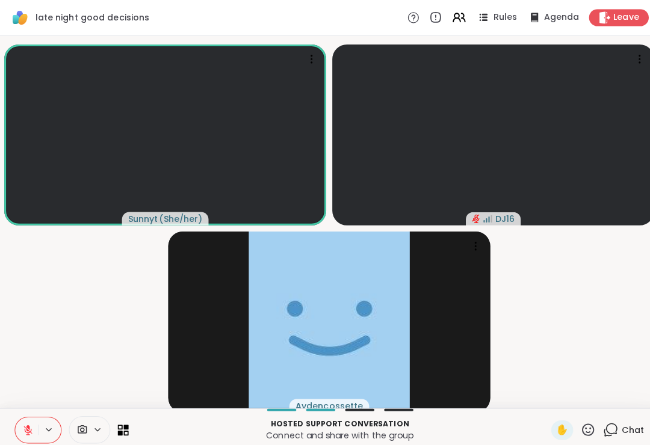
click at [16, 437] on button at bounding box center [26, 424] width 23 height 25
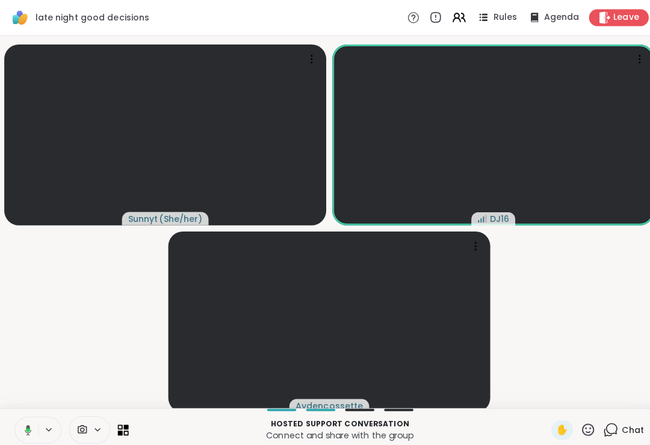
click at [607, 429] on icon at bounding box center [603, 423] width 11 height 11
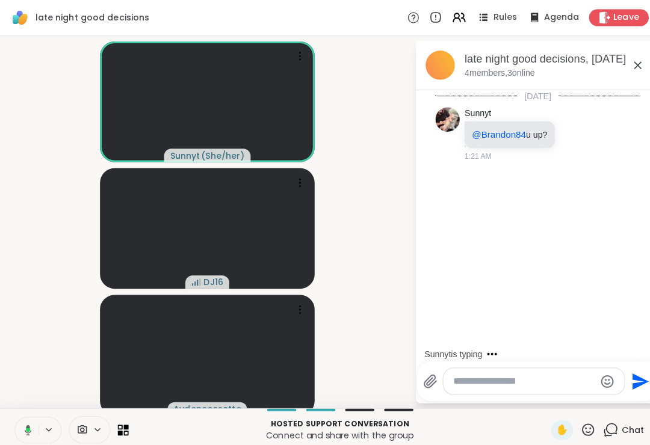
click at [622, 69] on icon at bounding box center [629, 64] width 14 height 14
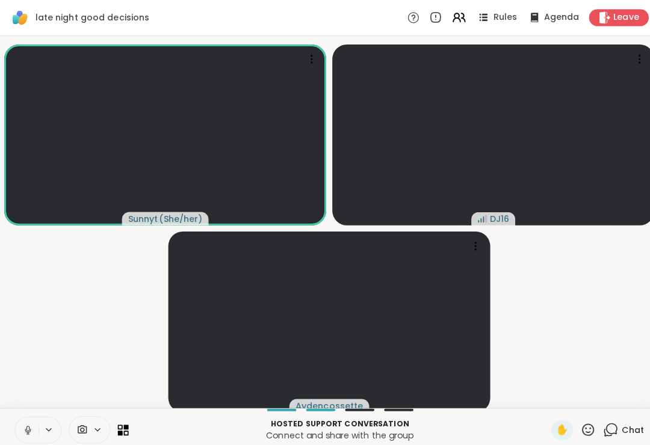
click at [633, 431] on span "Chat" at bounding box center [624, 425] width 22 height 12
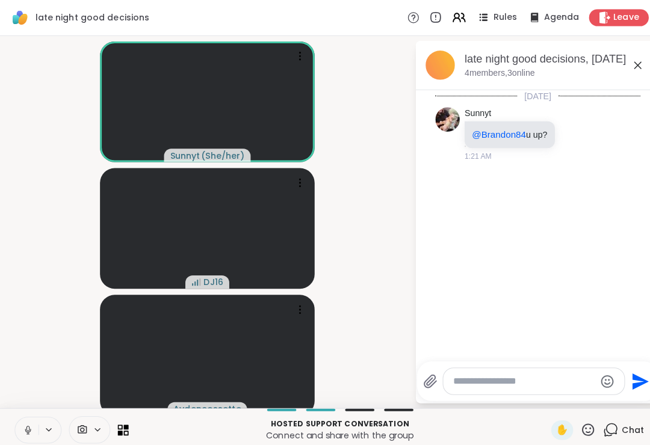
click at [624, 64] on icon at bounding box center [629, 64] width 14 height 14
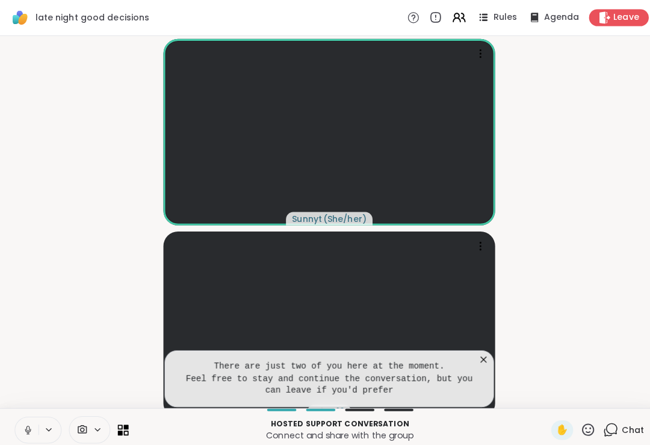
click at [472, 361] on icon at bounding box center [477, 355] width 12 height 12
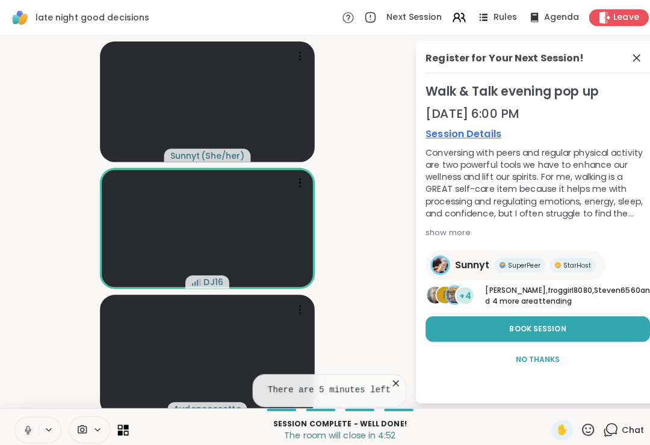
click at [636, 57] on span at bounding box center [629, 57] width 17 height 14
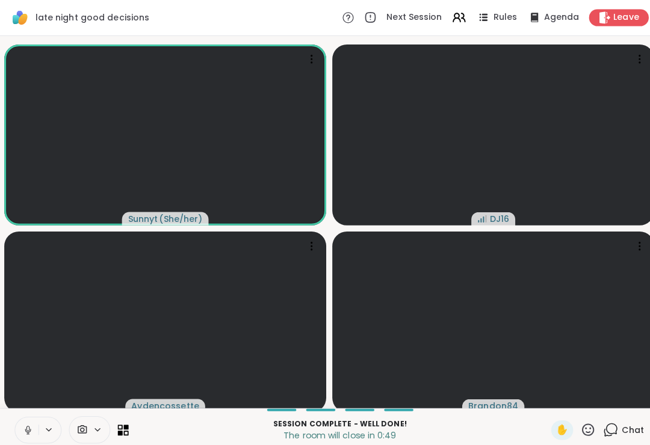
click at [586, 429] on icon at bounding box center [580, 424] width 15 height 15
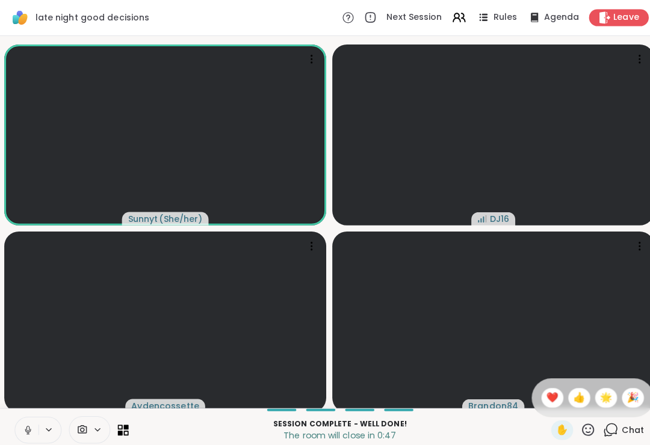
click at [594, 399] on span "🌟" at bounding box center [598, 393] width 12 height 14
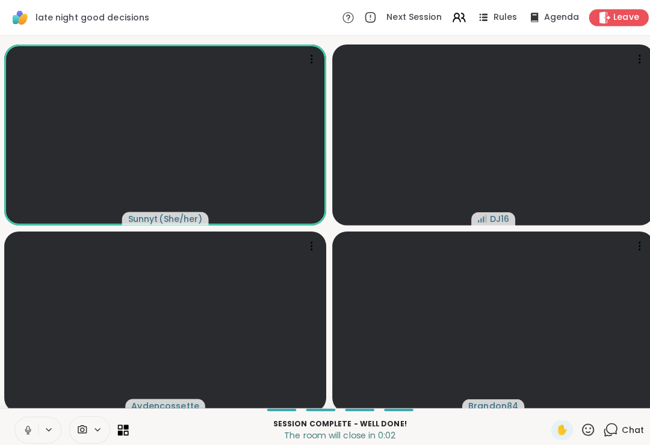
click at [588, 432] on icon at bounding box center [580, 424] width 15 height 15
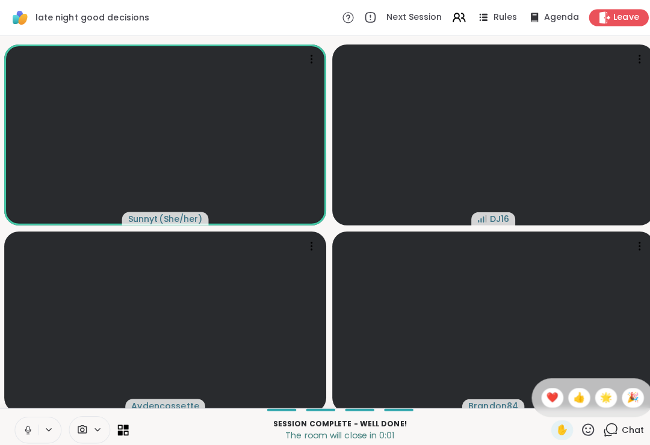
click at [541, 392] on div "✋ ❤️ 👍 🌟 🎉" at bounding box center [584, 392] width 120 height 38
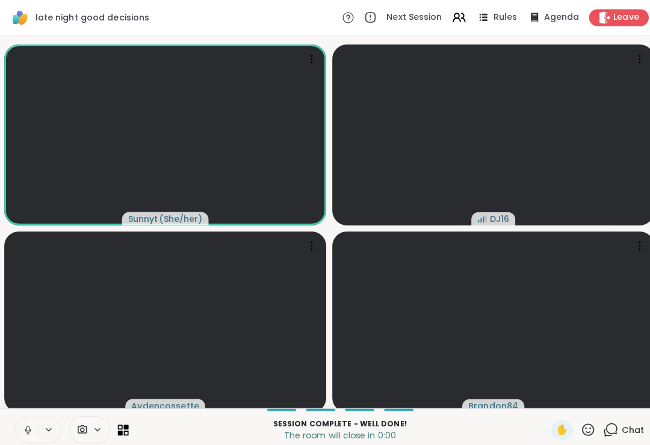
click at [579, 432] on icon at bounding box center [580, 424] width 15 height 15
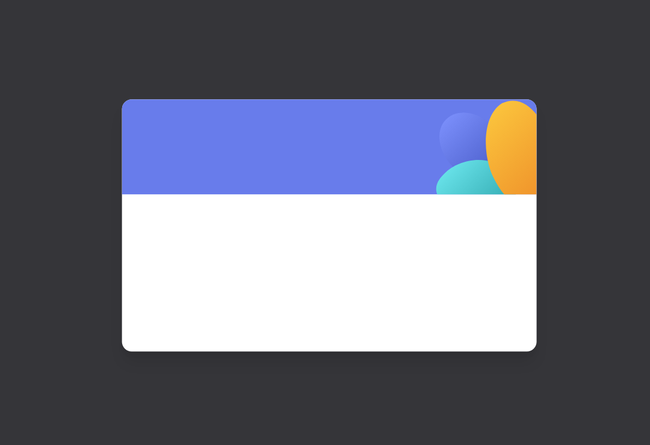
click at [538, 398] on div at bounding box center [325, 222] width 650 height 445
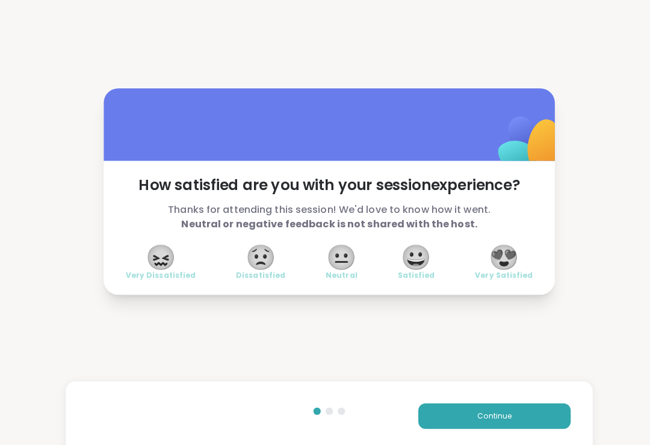
click at [470, 423] on button "Continue" at bounding box center [488, 410] width 150 height 25
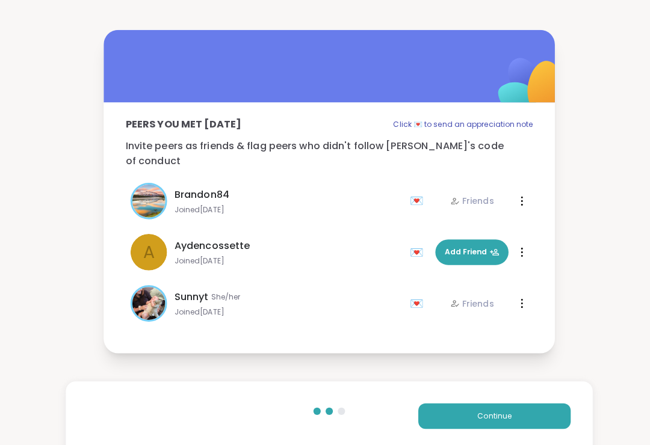
click at [431, 423] on button "Continue" at bounding box center [488, 410] width 150 height 25
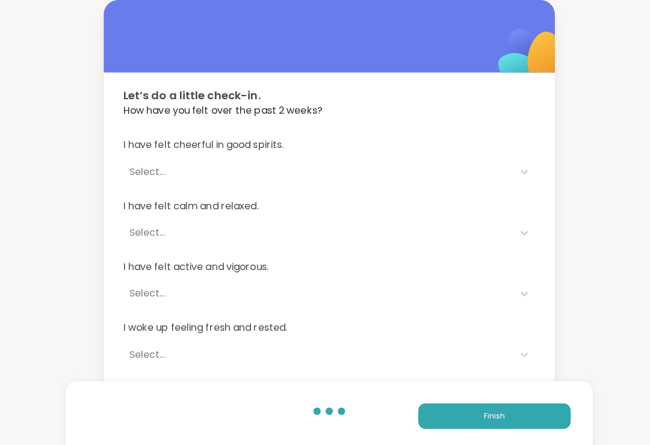
click at [431, 423] on button "Finish" at bounding box center [488, 410] width 150 height 25
